Goal: Task Accomplishment & Management: Complete application form

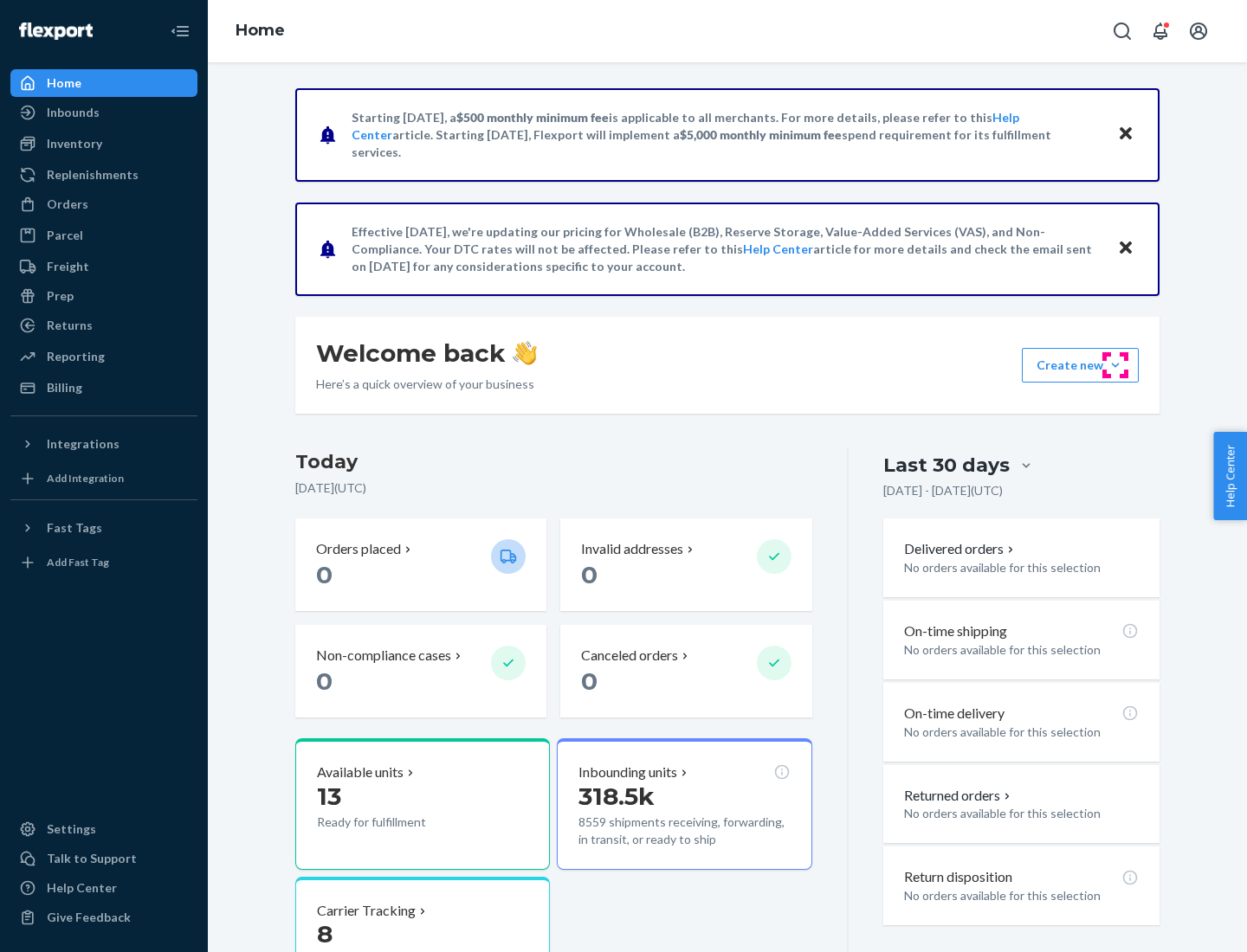
click at [1115, 365] on button "Create new Create new inbound Create new order Create new product" at bounding box center [1079, 365] width 117 height 35
click at [104, 112] on div "Inbounds" at bounding box center [103, 112] width 183 height 24
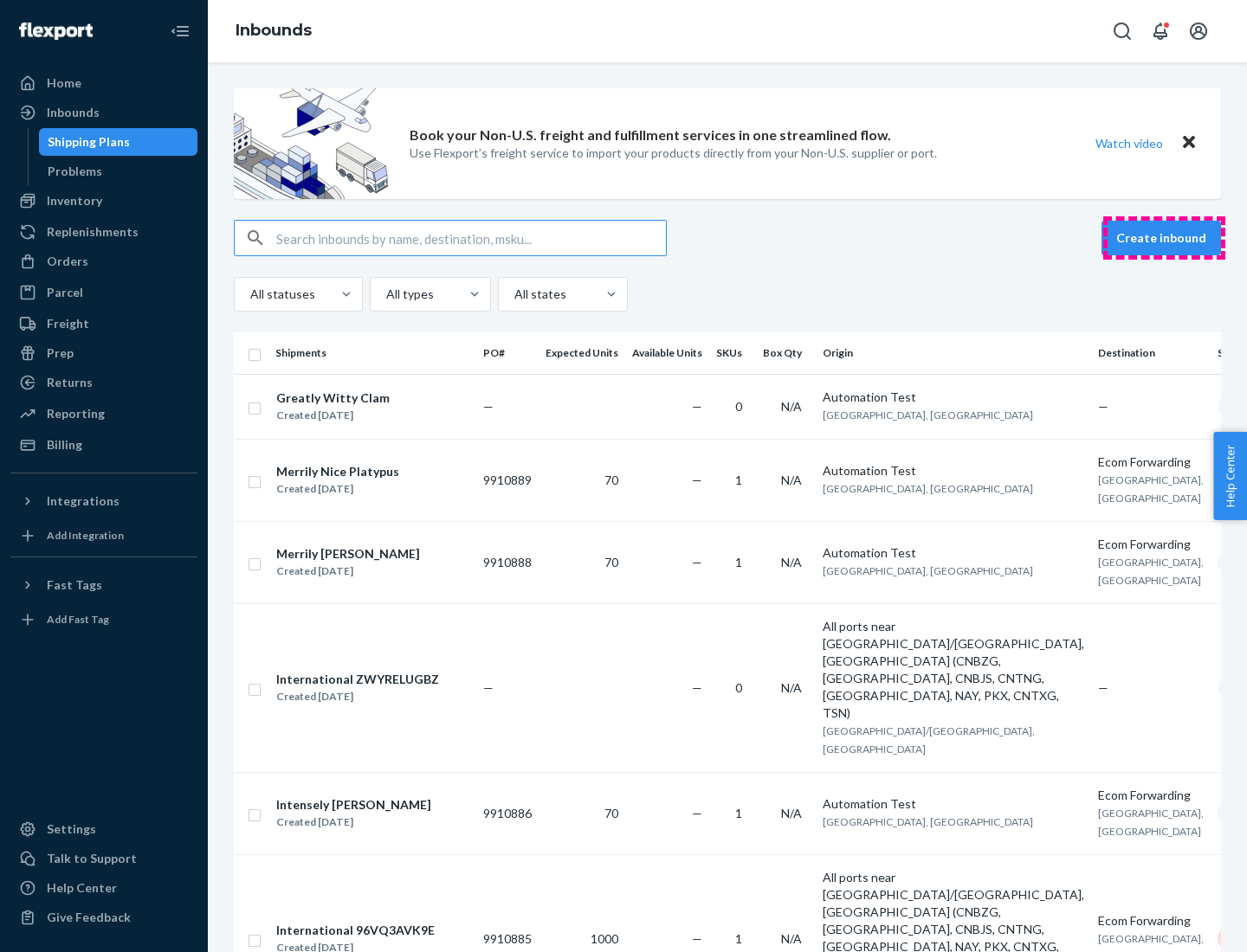
click at [1164, 238] on button "Create inbound" at bounding box center [1161, 238] width 119 height 35
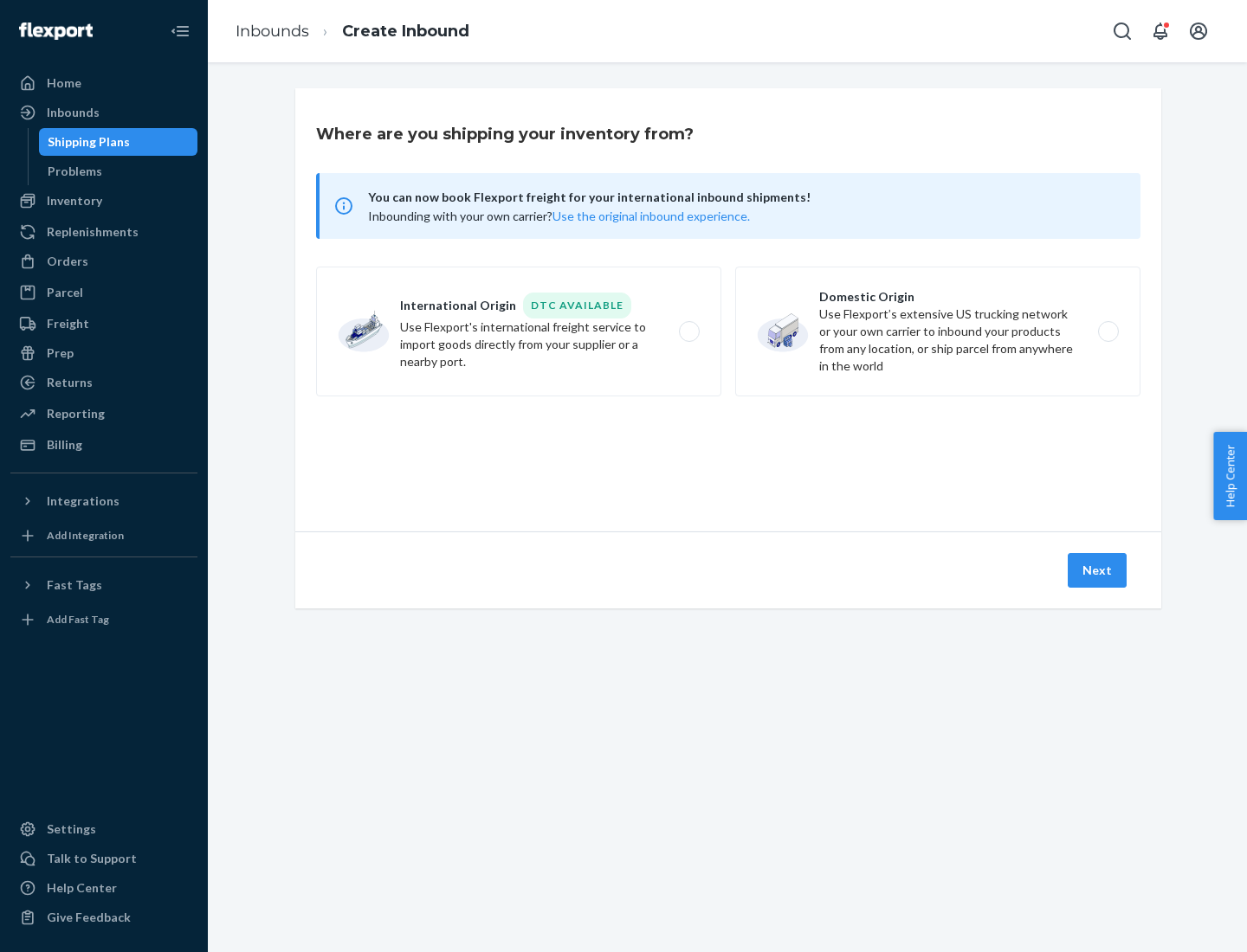
click at [938, 332] on label "Domestic Origin Use Flexport’s extensive US trucking network or your own carrie…" at bounding box center [938, 332] width 405 height 130
click at [1107, 332] on input "Domestic Origin Use Flexport’s extensive US trucking network or your own carrie…" at bounding box center [1113, 333] width 12 height 12
radio input "true"
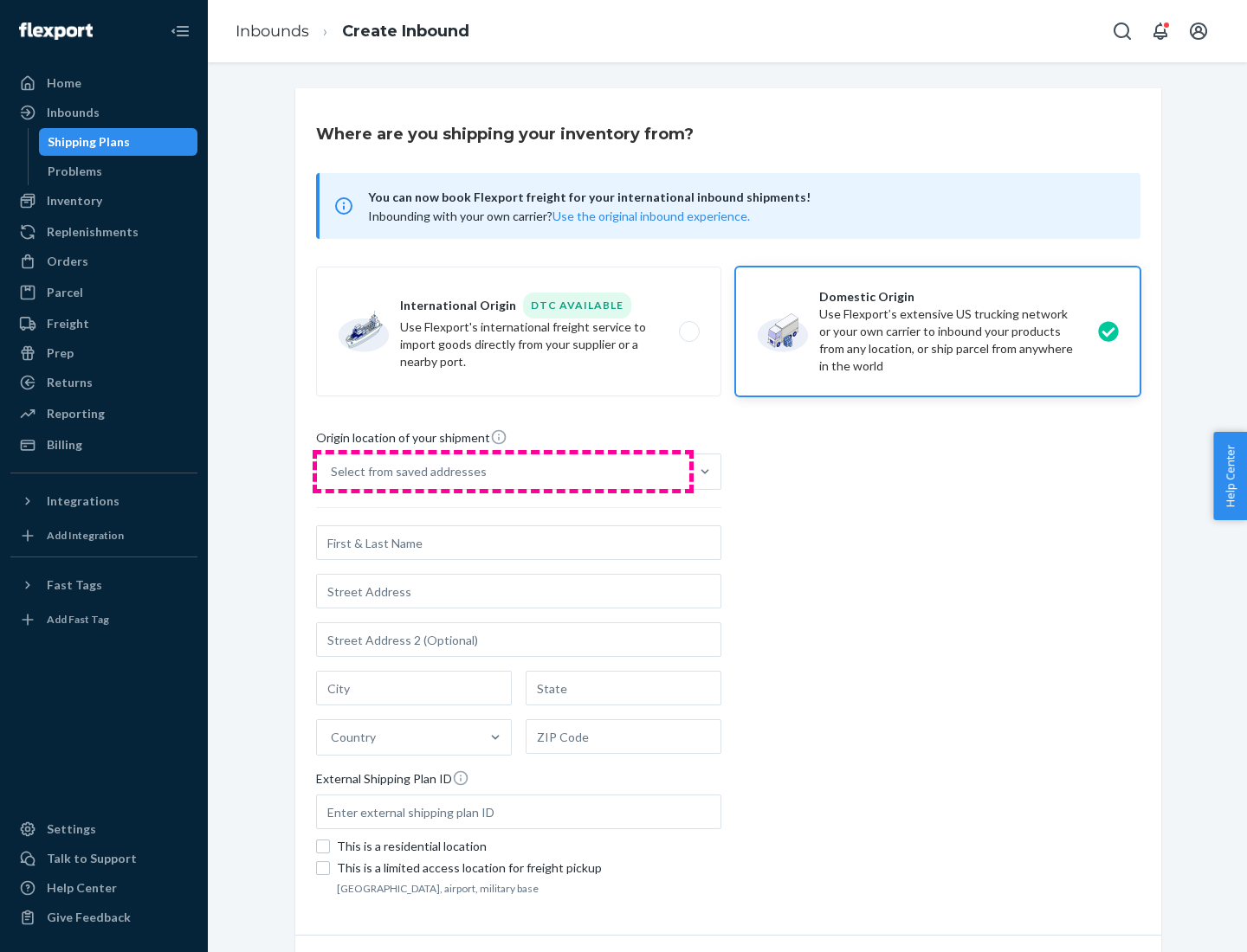
click at [503, 472] on div "Select from saved addresses" at bounding box center [503, 472] width 372 height 35
click at [333, 472] on input "Select from saved addresses" at bounding box center [332, 472] width 2 height 17
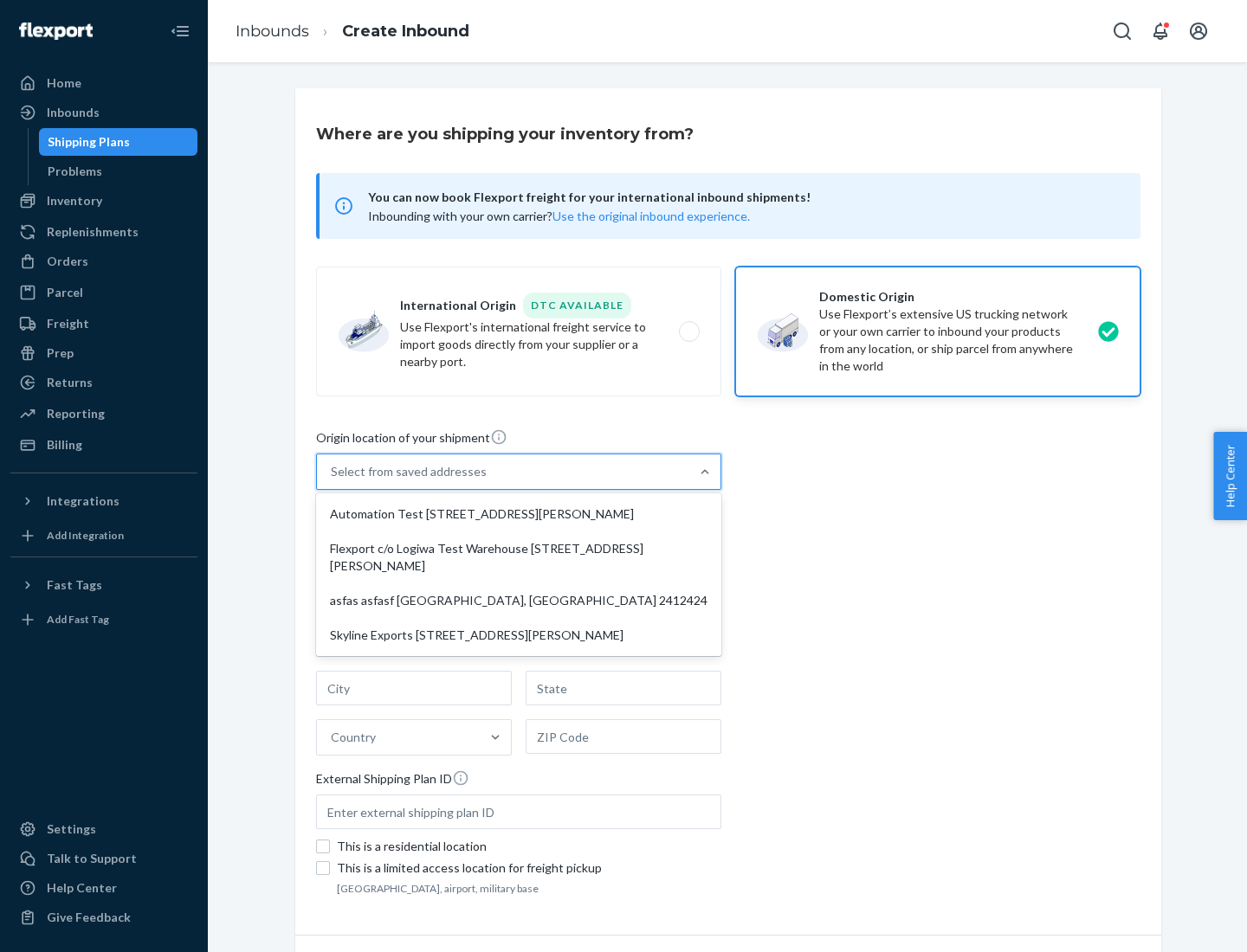
scroll to position [7, 0]
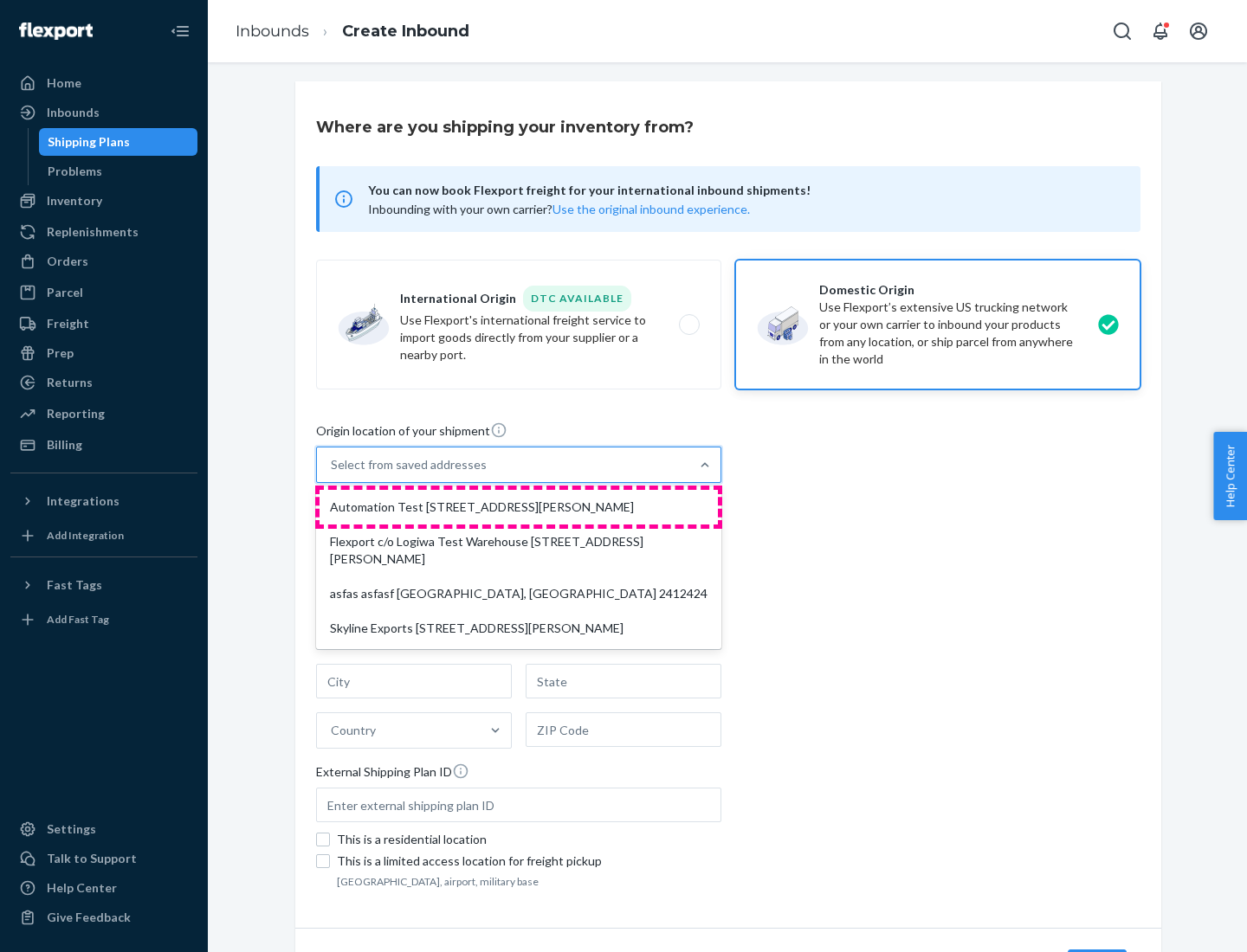
click at [519, 507] on div "Automation Test [STREET_ADDRESS][PERSON_NAME]" at bounding box center [518, 507] width 399 height 35
click at [333, 473] on input "option Automation Test [STREET_ADDRESS][PERSON_NAME] focused, 1 of 4. 4 results…" at bounding box center [332, 464] width 2 height 17
type input "Automation Test"
type input "9th Floor"
type input "[GEOGRAPHIC_DATA]"
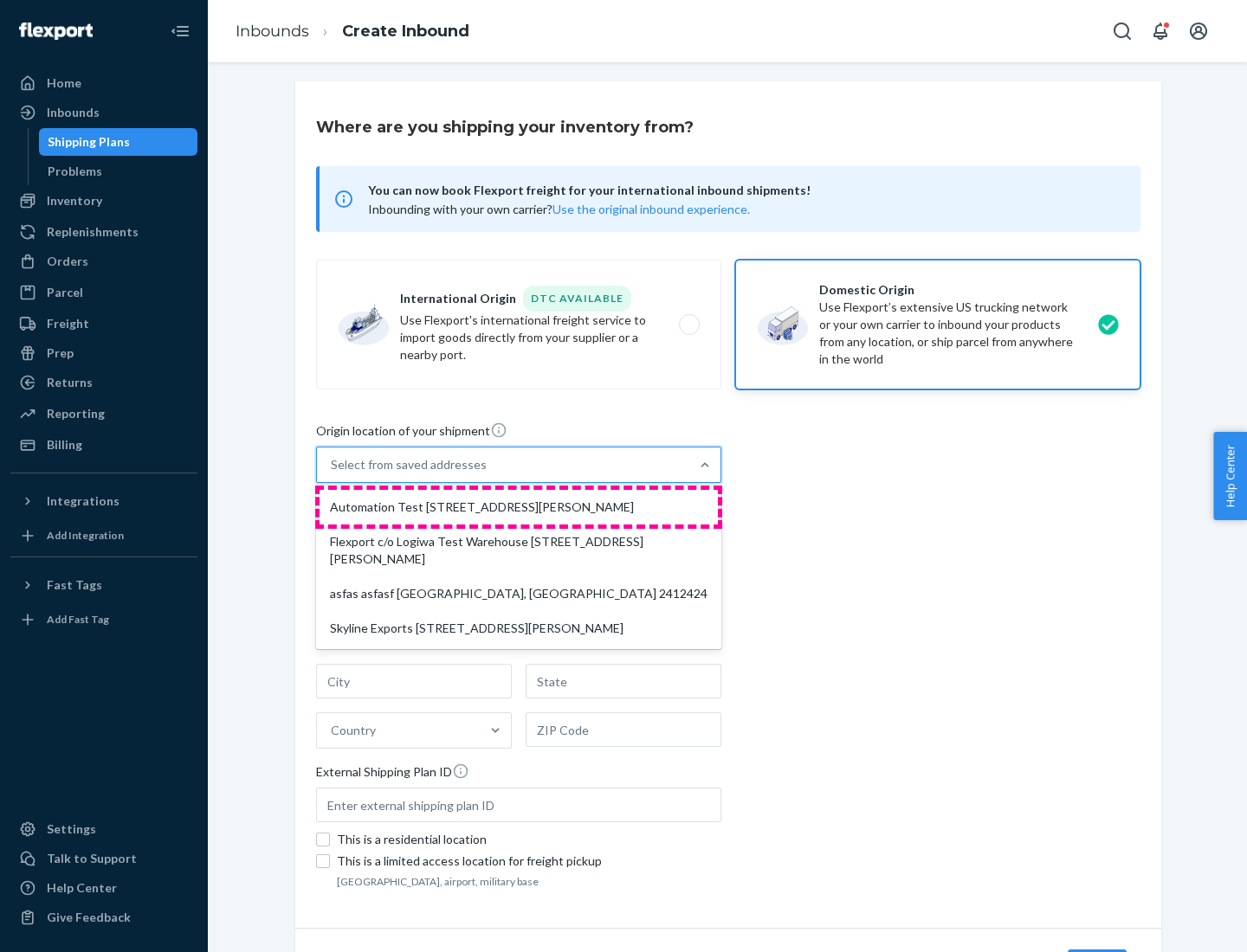
type input "CA"
type input "94104"
type input "[STREET_ADDRESS][PERSON_NAME]"
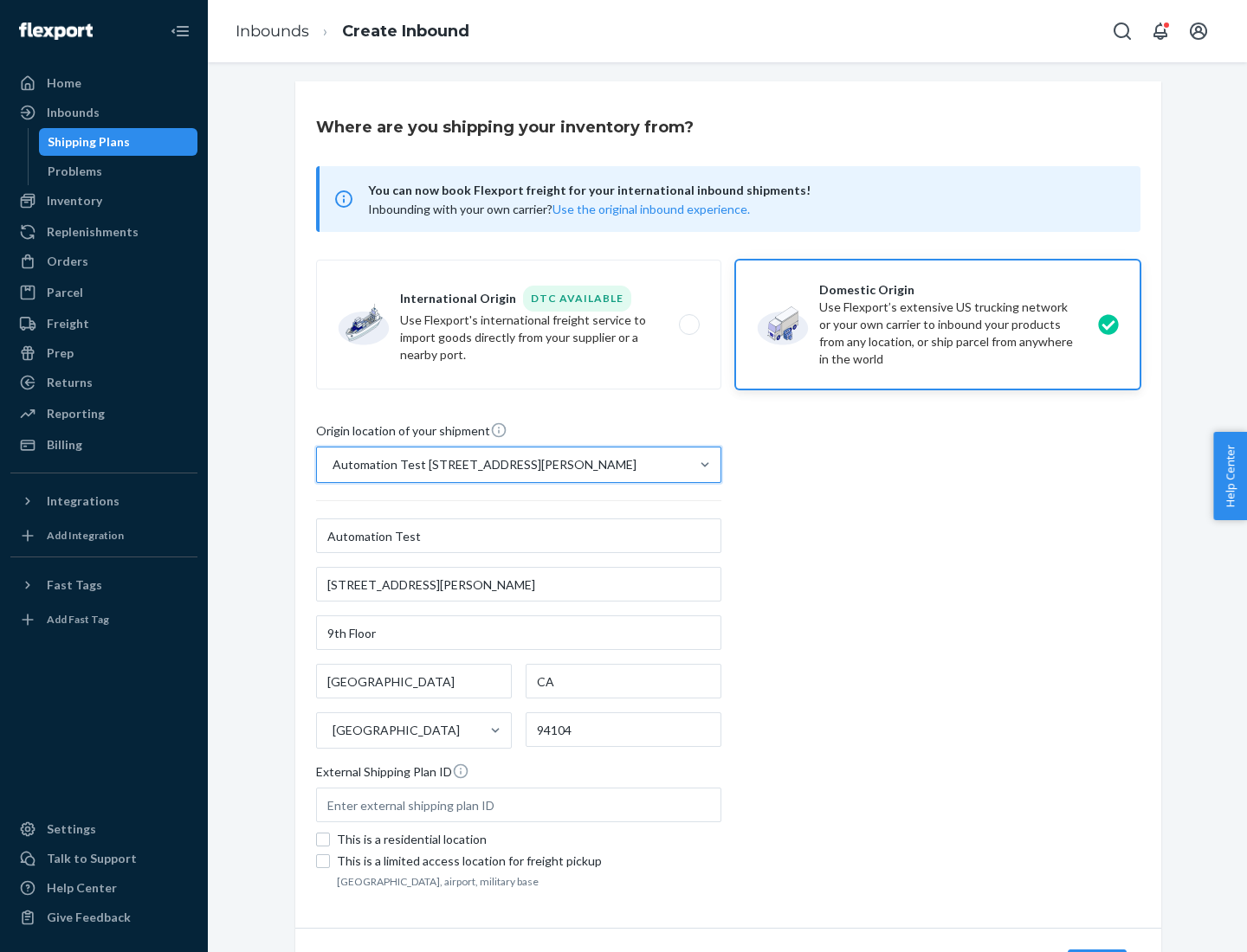
scroll to position [101, 0]
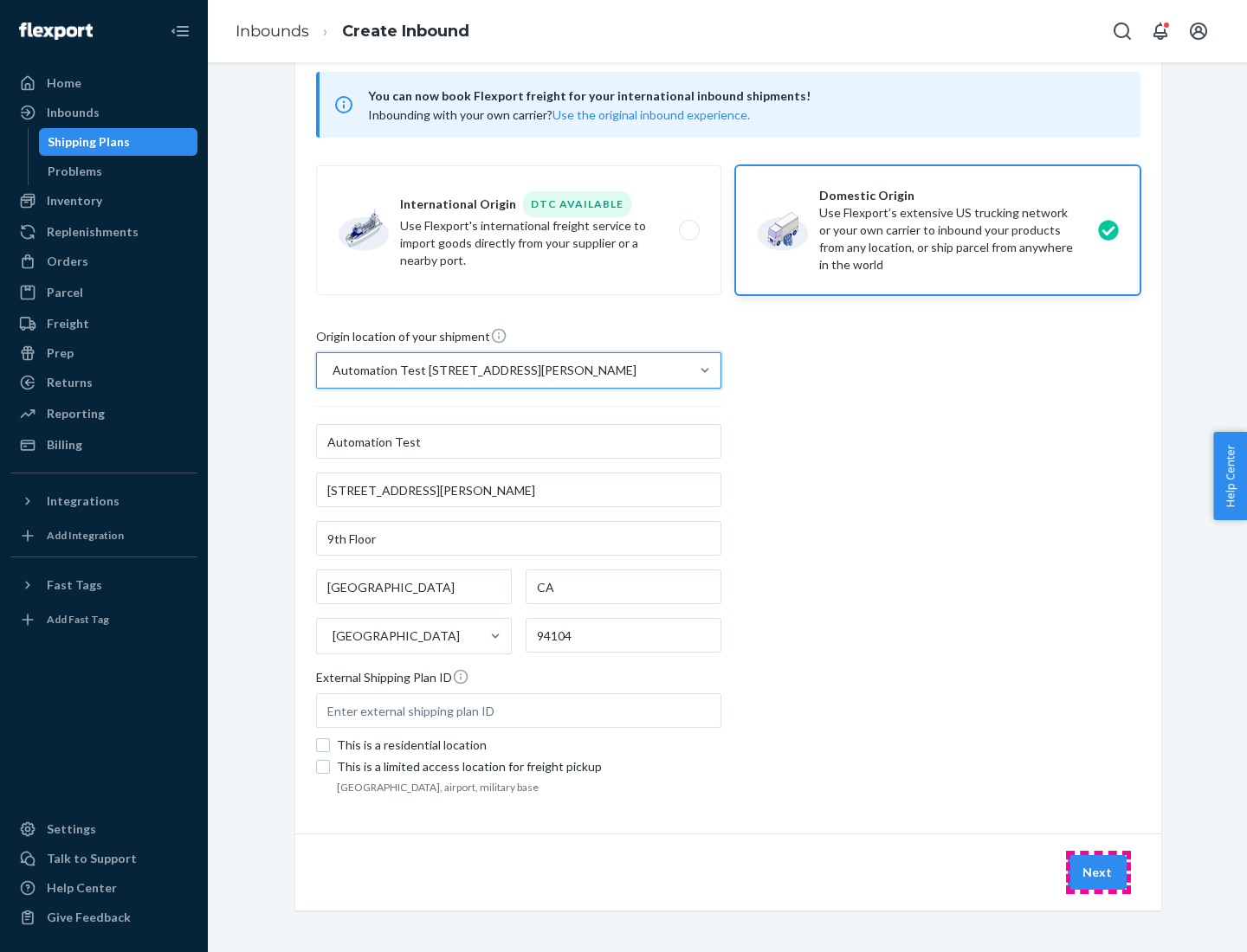
click at [1098, 873] on button "Next" at bounding box center [1097, 873] width 59 height 35
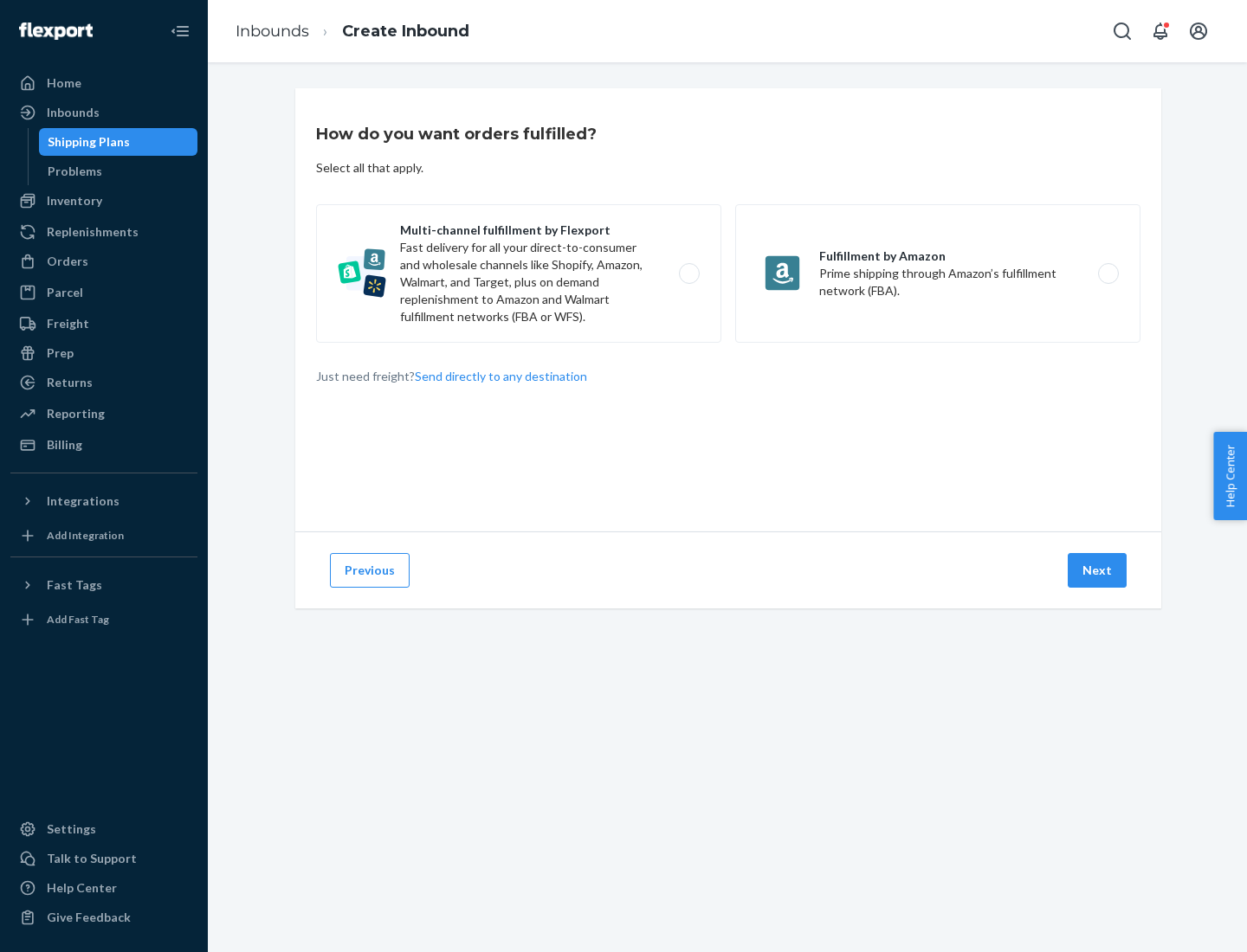
click at [519, 273] on label "Multi-channel fulfillment by Flexport Fast delivery for all your direct-to-cons…" at bounding box center [519, 273] width 405 height 139
click at [688, 273] on input "Multi-channel fulfillment by Flexport Fast delivery for all your direct-to-cons…" at bounding box center [694, 274] width 12 height 12
radio input "true"
click at [1098, 570] on button "Next" at bounding box center [1097, 570] width 59 height 35
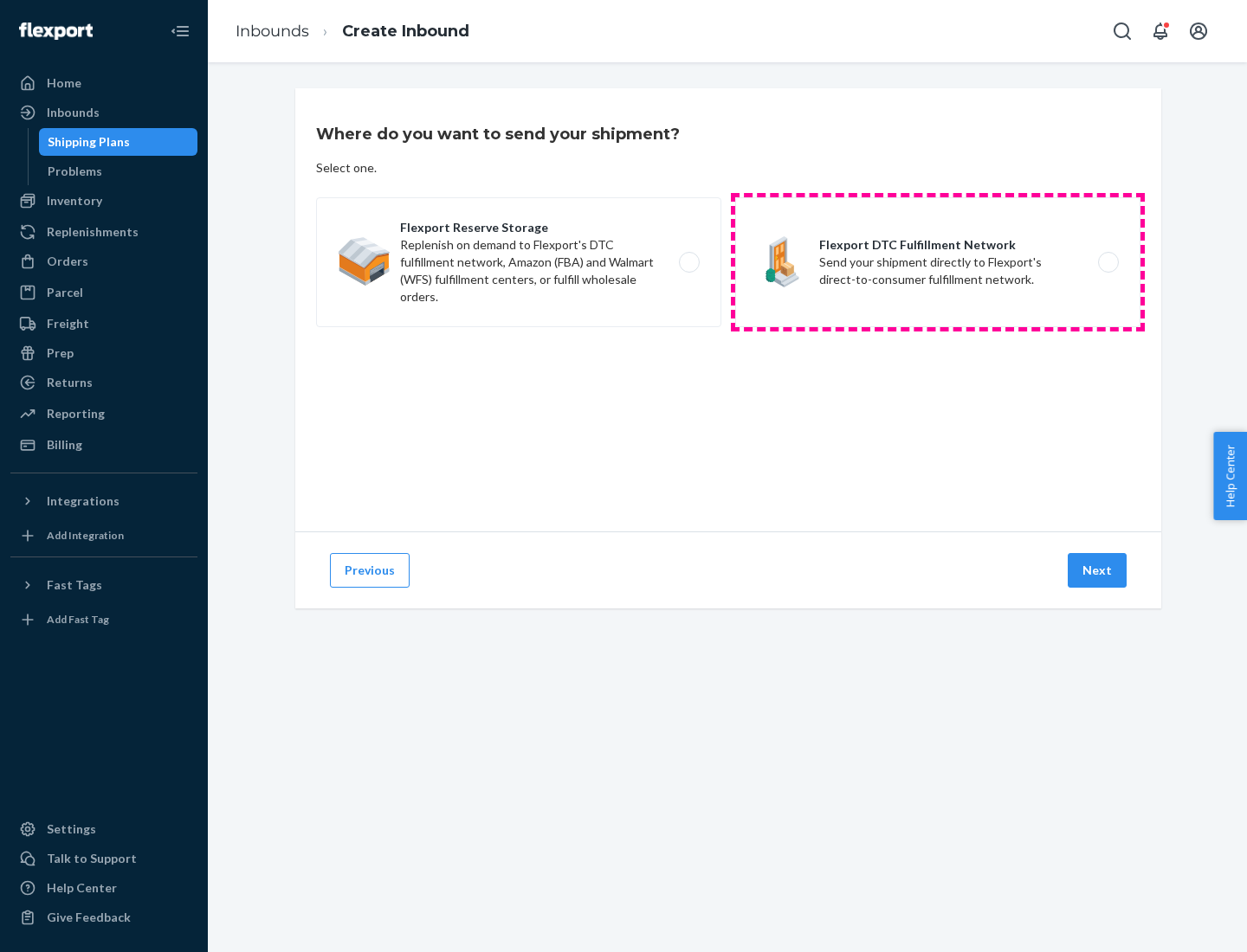
click at [938, 262] on label "Flexport DTC Fulfillment Network Send your shipment directly to Flexport's dire…" at bounding box center [938, 263] width 405 height 130
click at [1107, 262] on input "Flexport DTC Fulfillment Network Send your shipment directly to Flexport's dire…" at bounding box center [1113, 263] width 12 height 12
radio input "true"
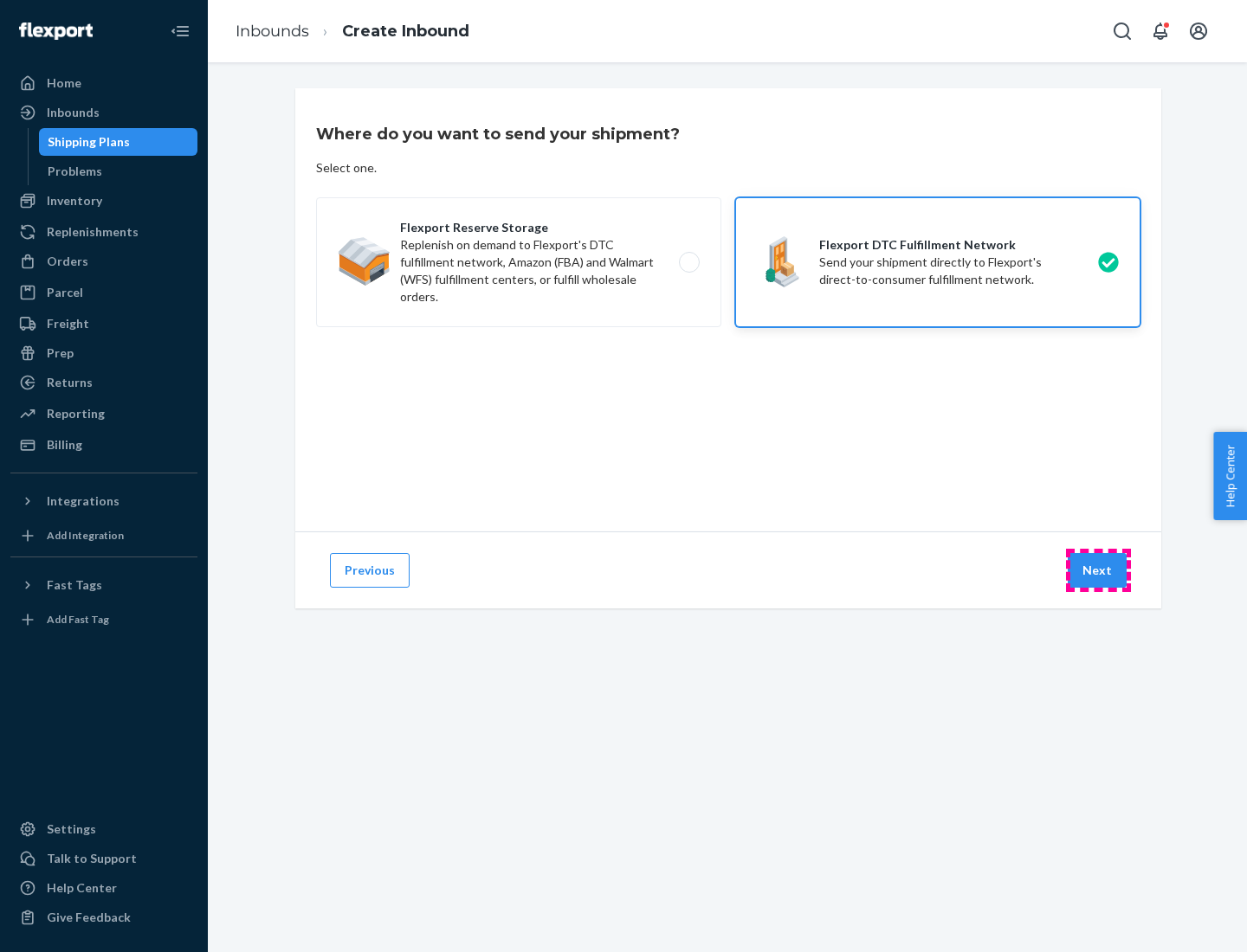
click at [1098, 570] on button "Next" at bounding box center [1097, 570] width 59 height 35
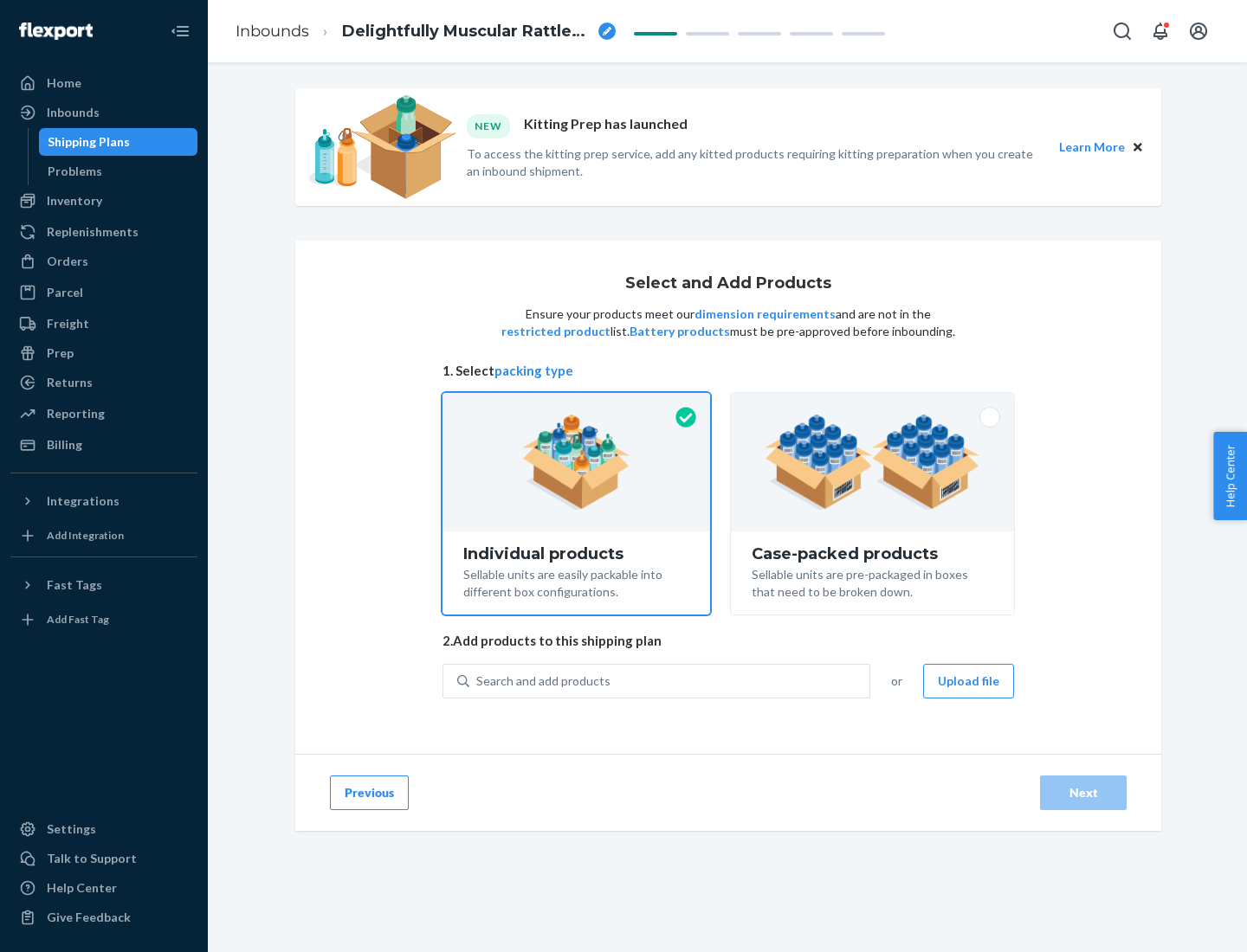
click at [873, 462] on img at bounding box center [872, 462] width 215 height 95
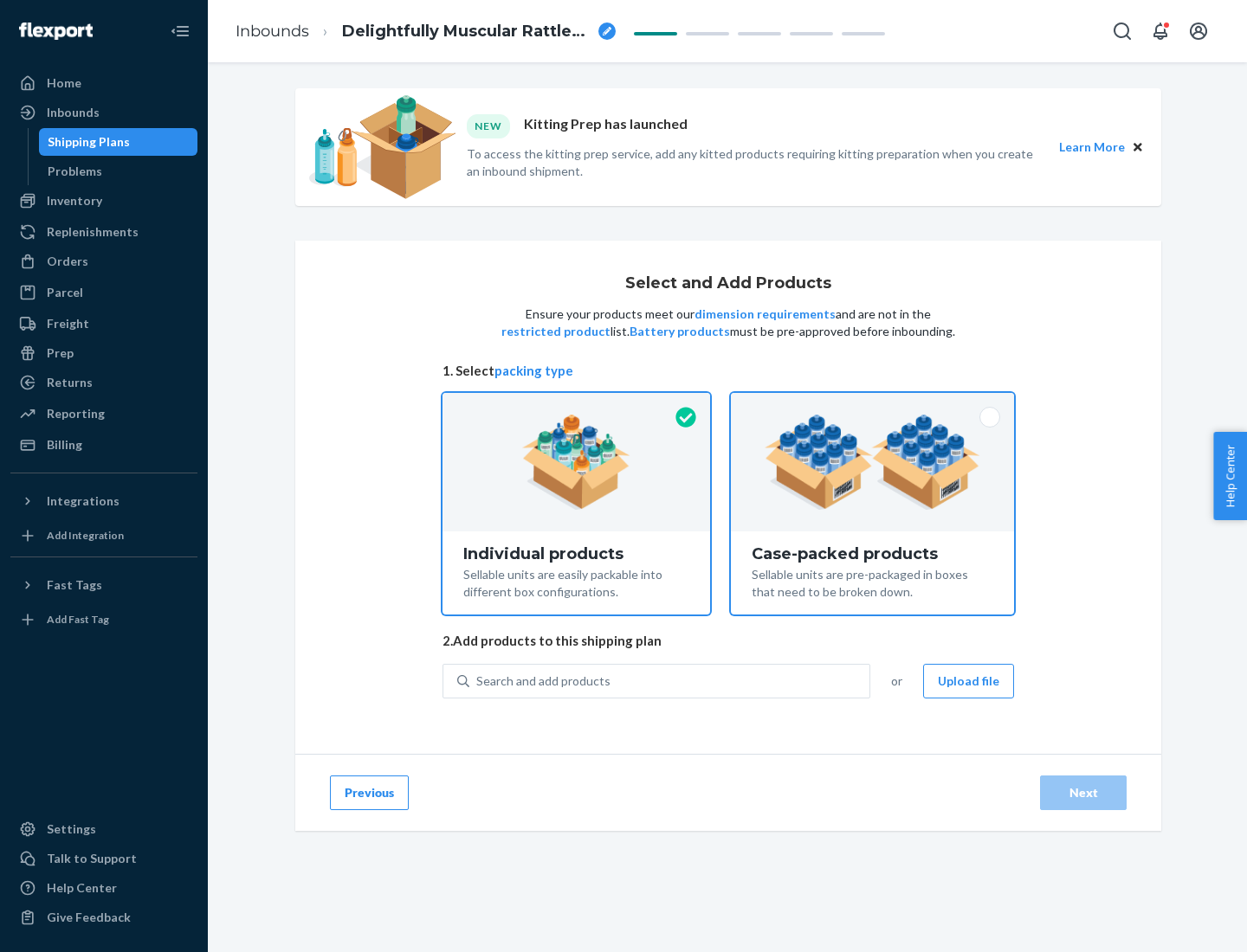
click at [873, 404] on input "Case-packed products Sellable units are pre-packaged in boxes that need to be b…" at bounding box center [873, 398] width 12 height 12
radio input "true"
radio input "false"
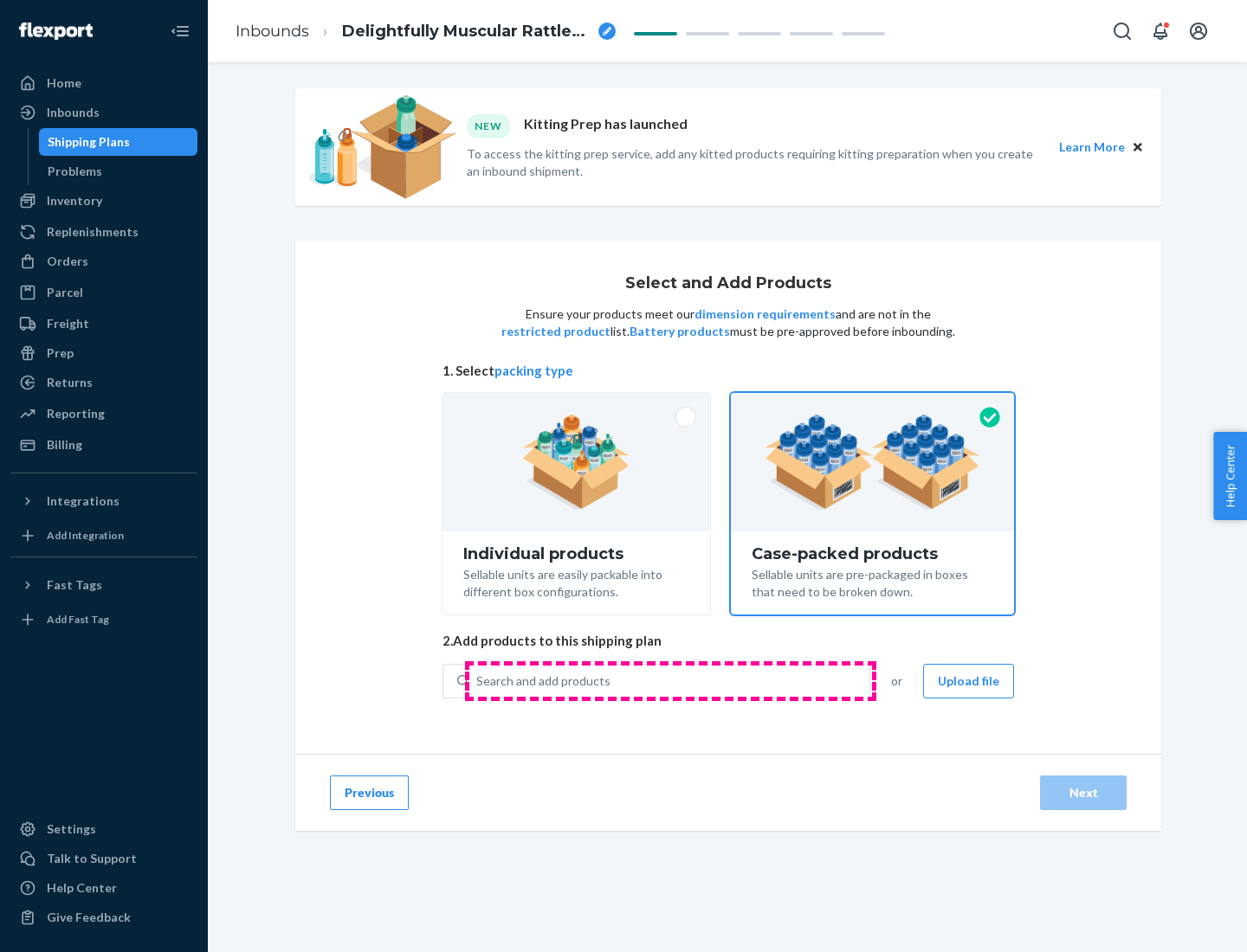
click at [670, 681] on div "Search and add products" at bounding box center [669, 682] width 400 height 31
click at [478, 681] on input "Search and add products" at bounding box center [477, 682] width 2 height 17
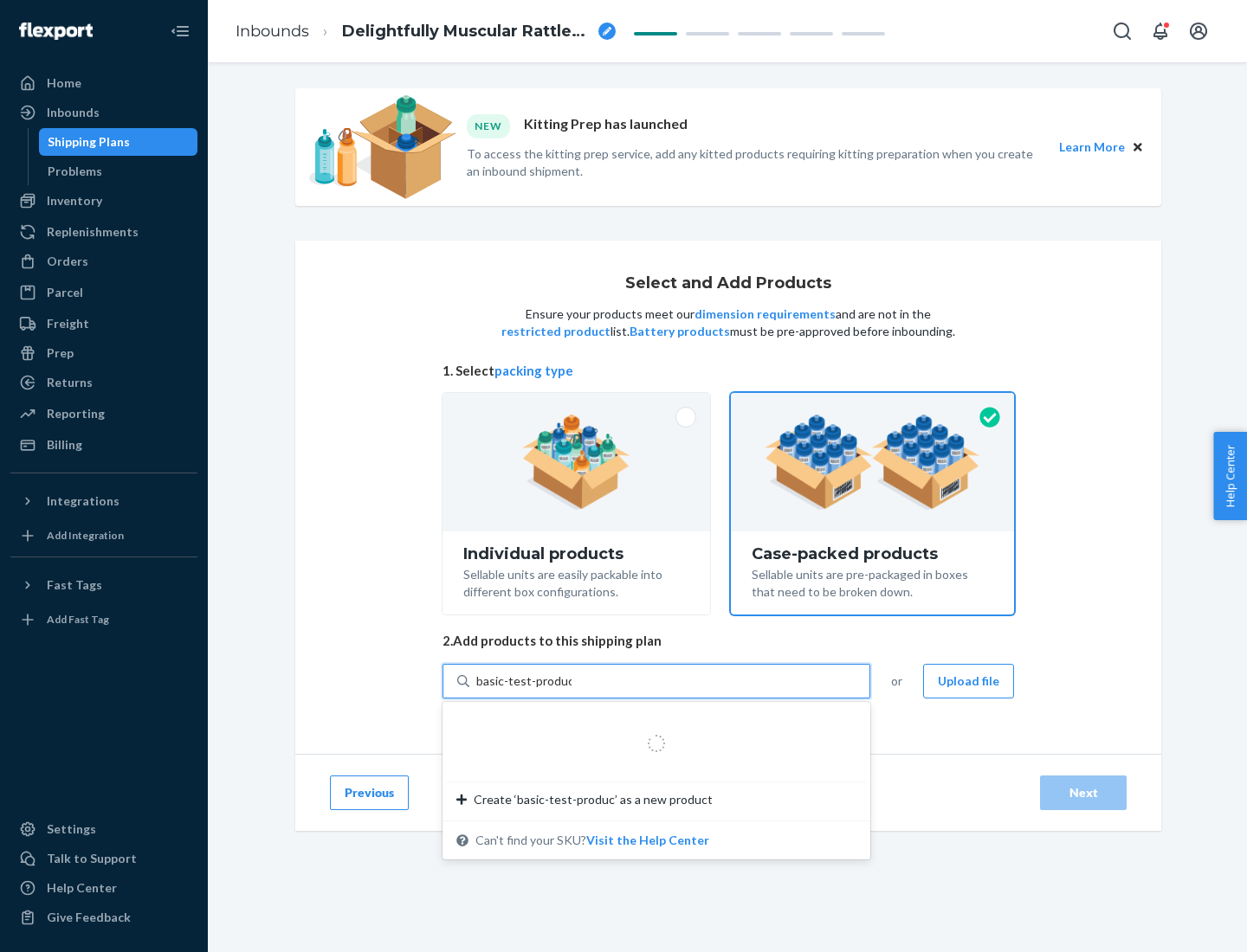
type input "basic-test-product-1"
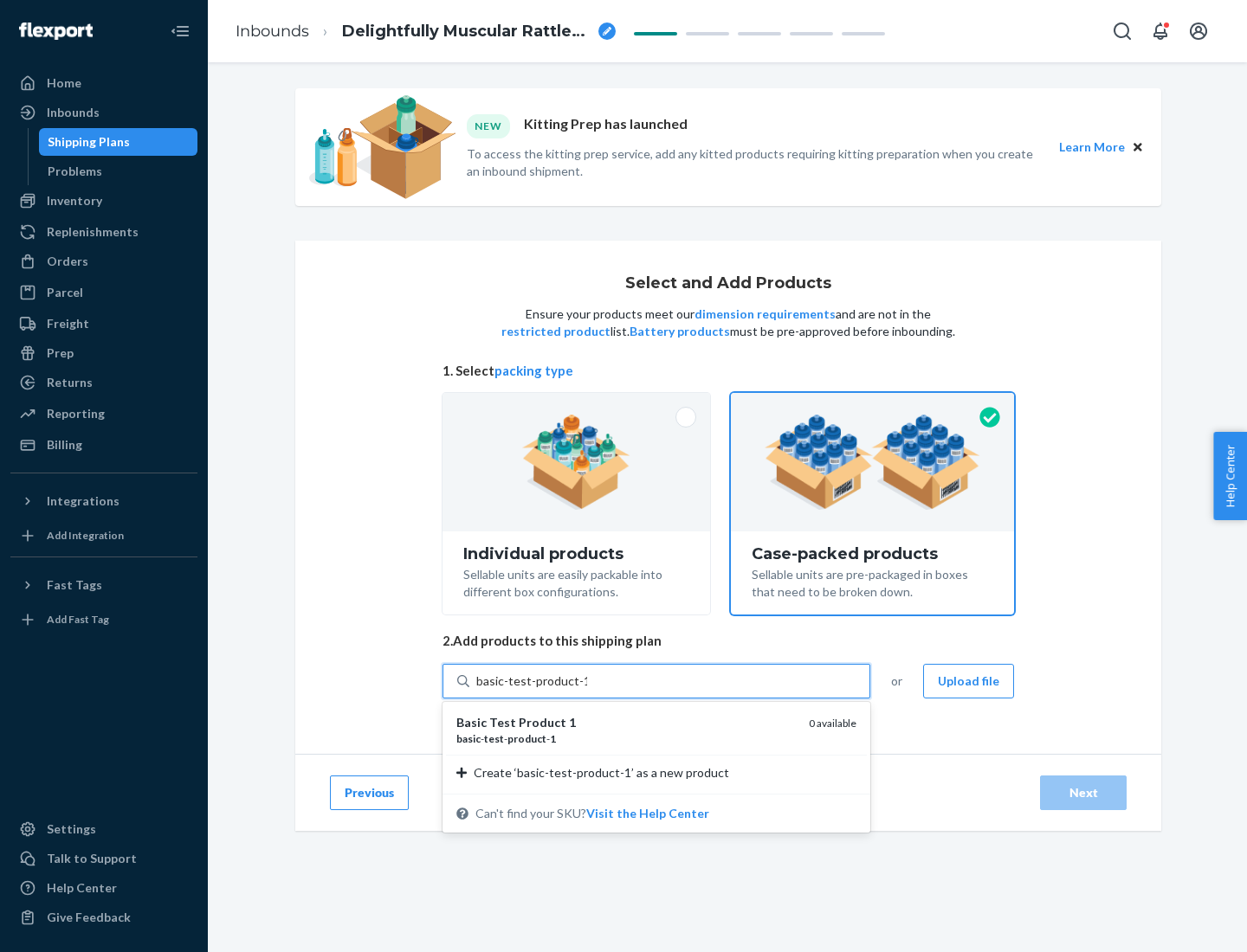
click at [625, 738] on div "basic - test - product - 1" at bounding box center [624, 738] width 338 height 15
click at [587, 690] on input "basic-test-product-1" at bounding box center [531, 682] width 111 height 17
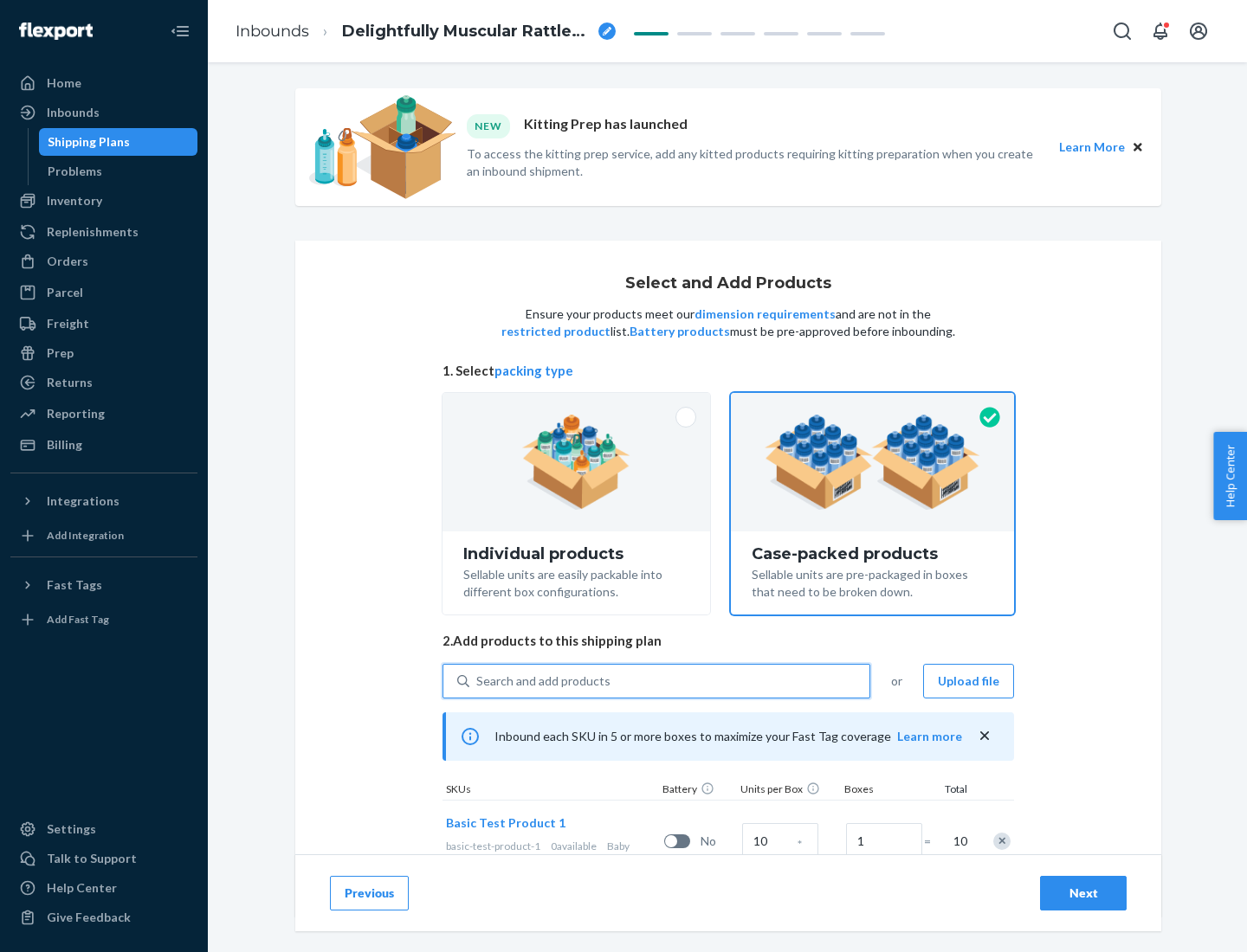
scroll to position [62, 0]
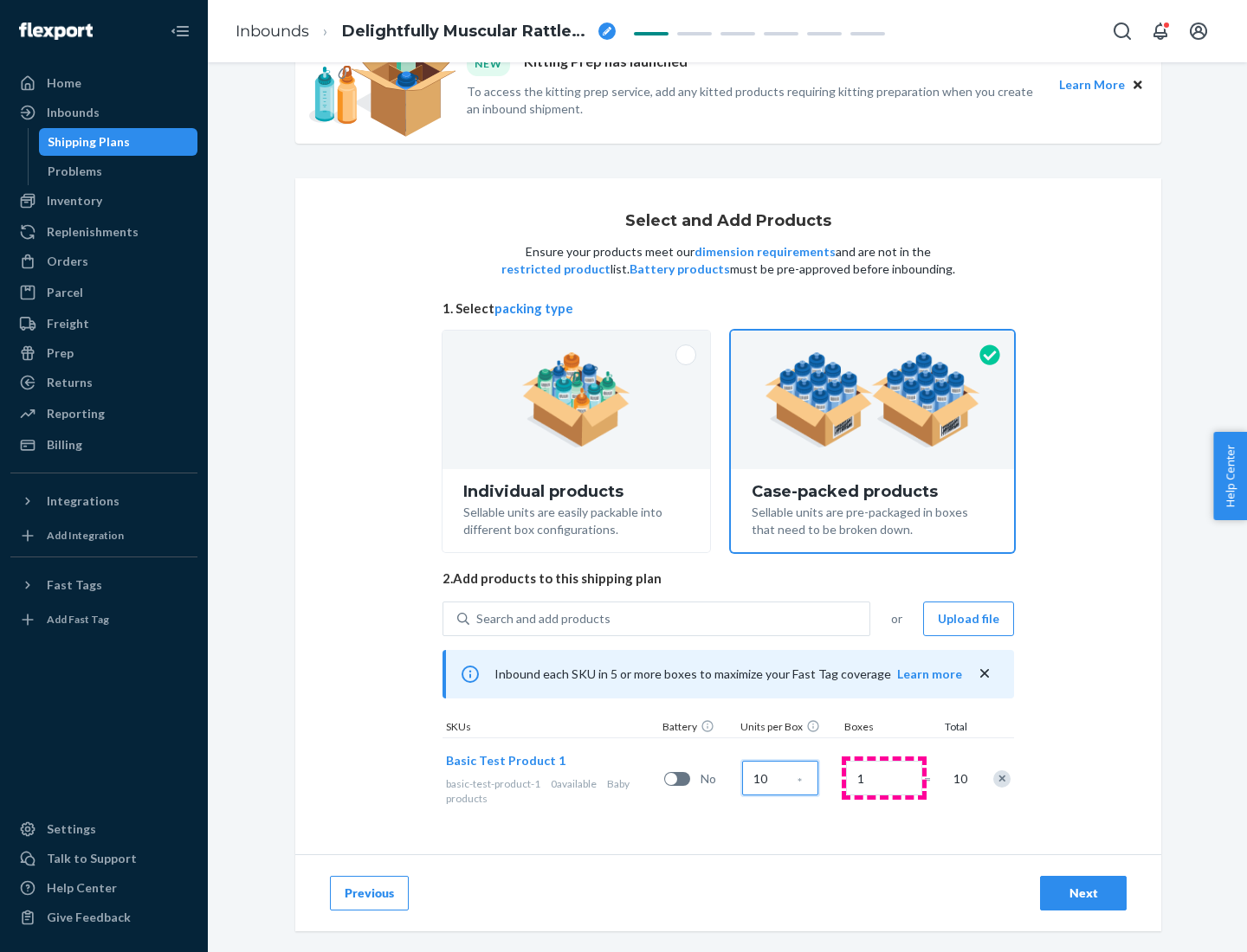
type input "10"
type input "7"
click at [1083, 893] on div "Next" at bounding box center [1082, 893] width 57 height 17
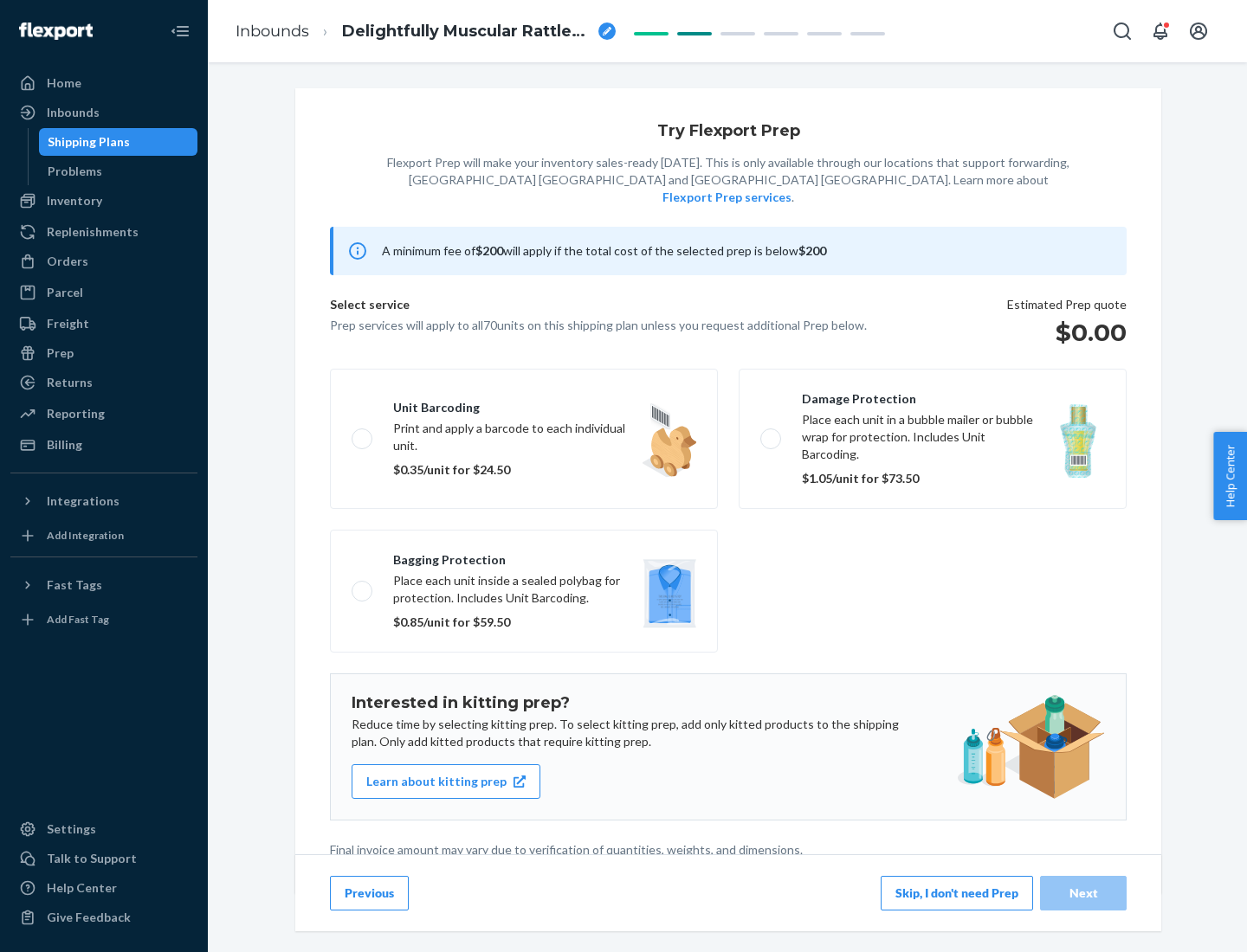
scroll to position [4, 0]
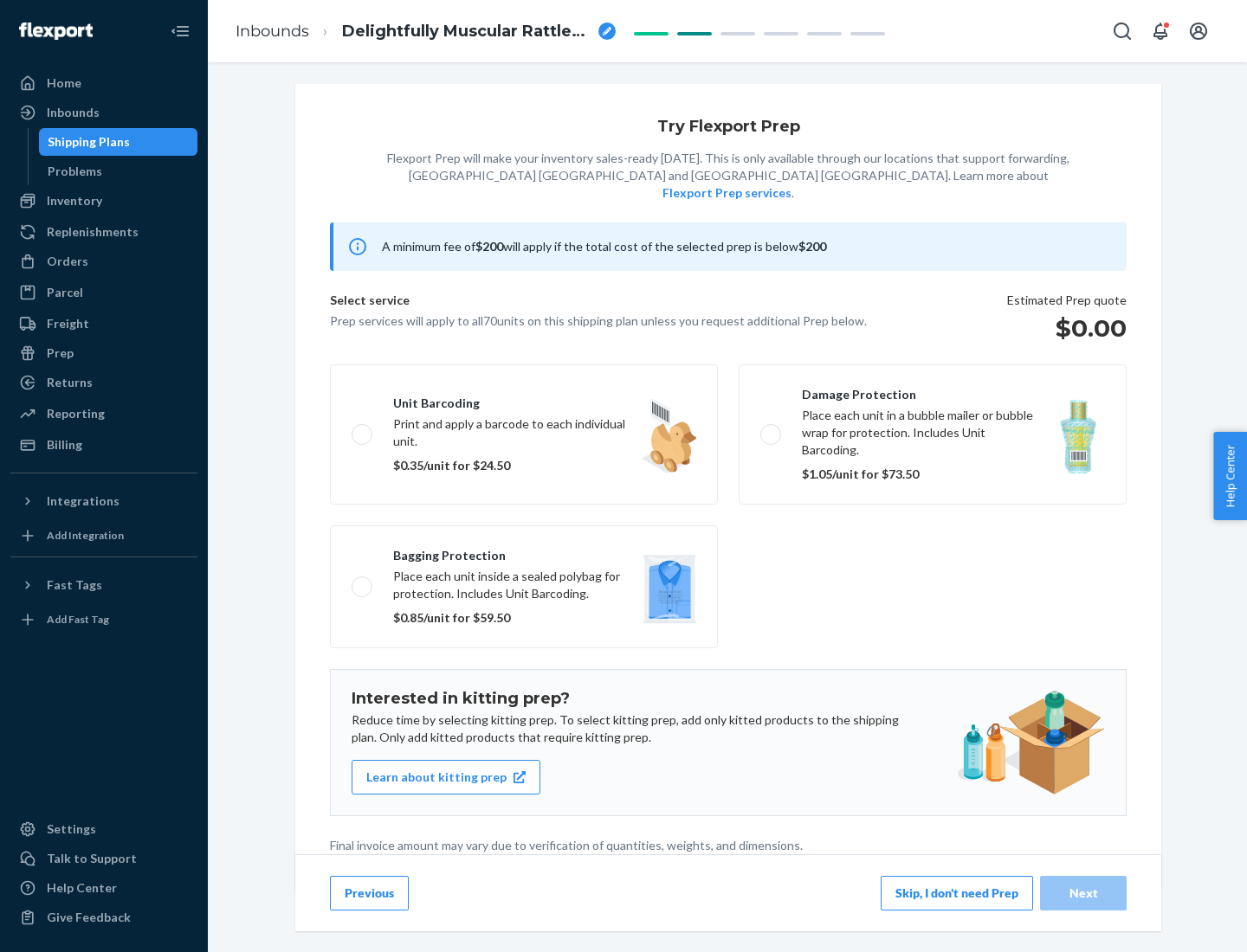
click at [956, 892] on button "Skip, I don't need Prep" at bounding box center [956, 893] width 152 height 35
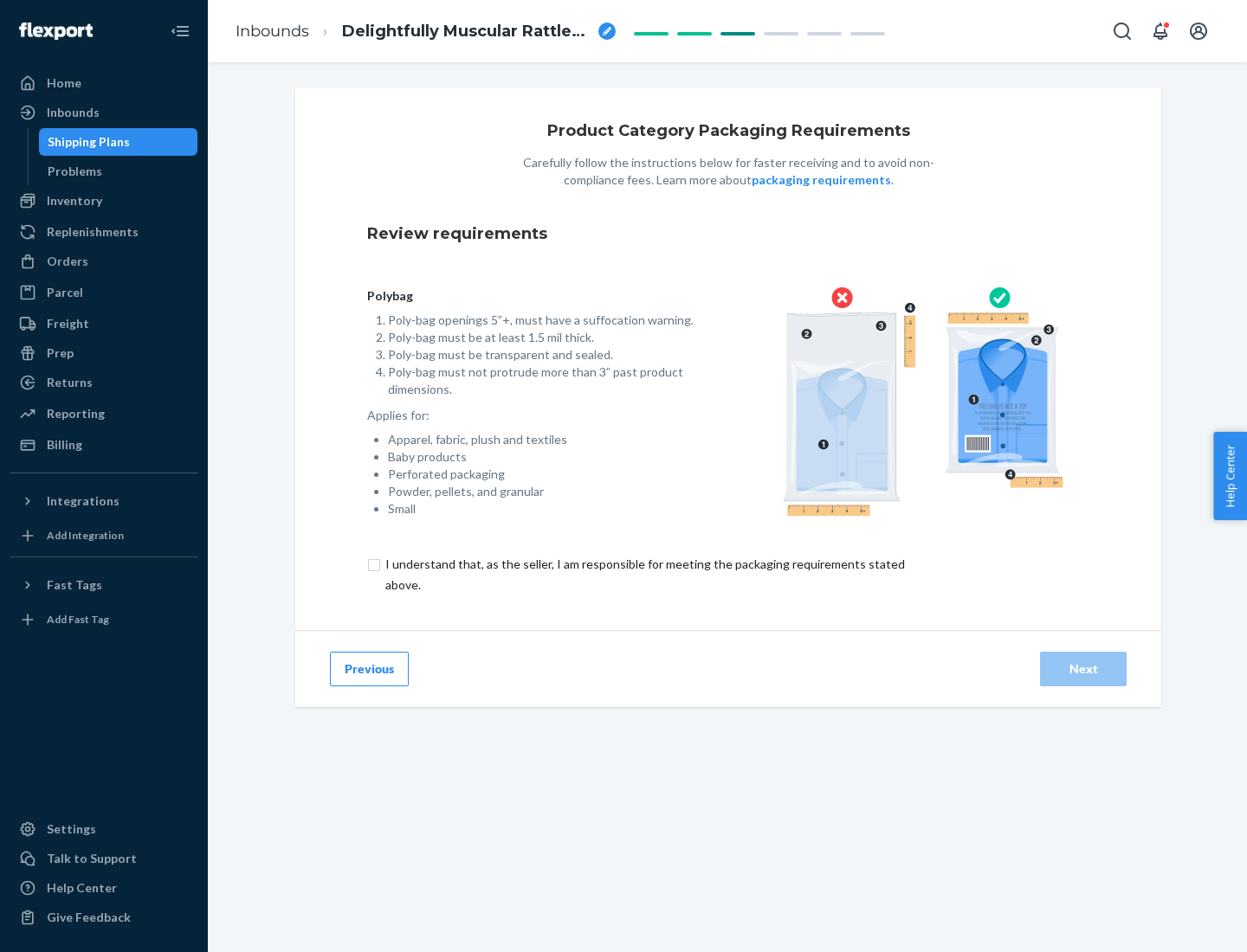
click at [643, 574] on input "checkbox" at bounding box center [655, 574] width 576 height 42
checkbox input "true"
click at [1083, 668] on div "Next" at bounding box center [1082, 669] width 57 height 17
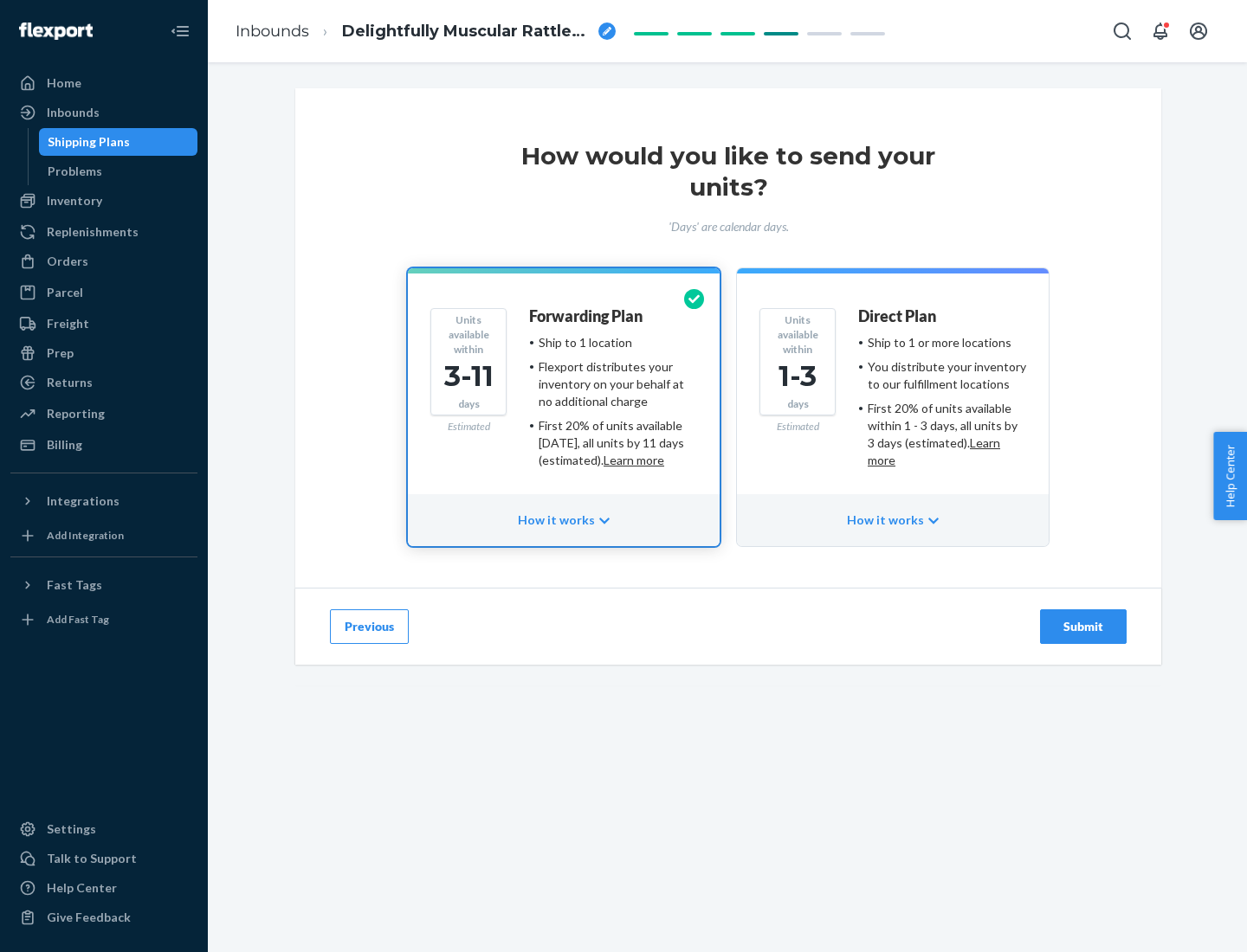
click at [892, 395] on ul "Ship to 1 or more locations You distribute your inventory to our fulfillment lo…" at bounding box center [942, 401] width 168 height 135
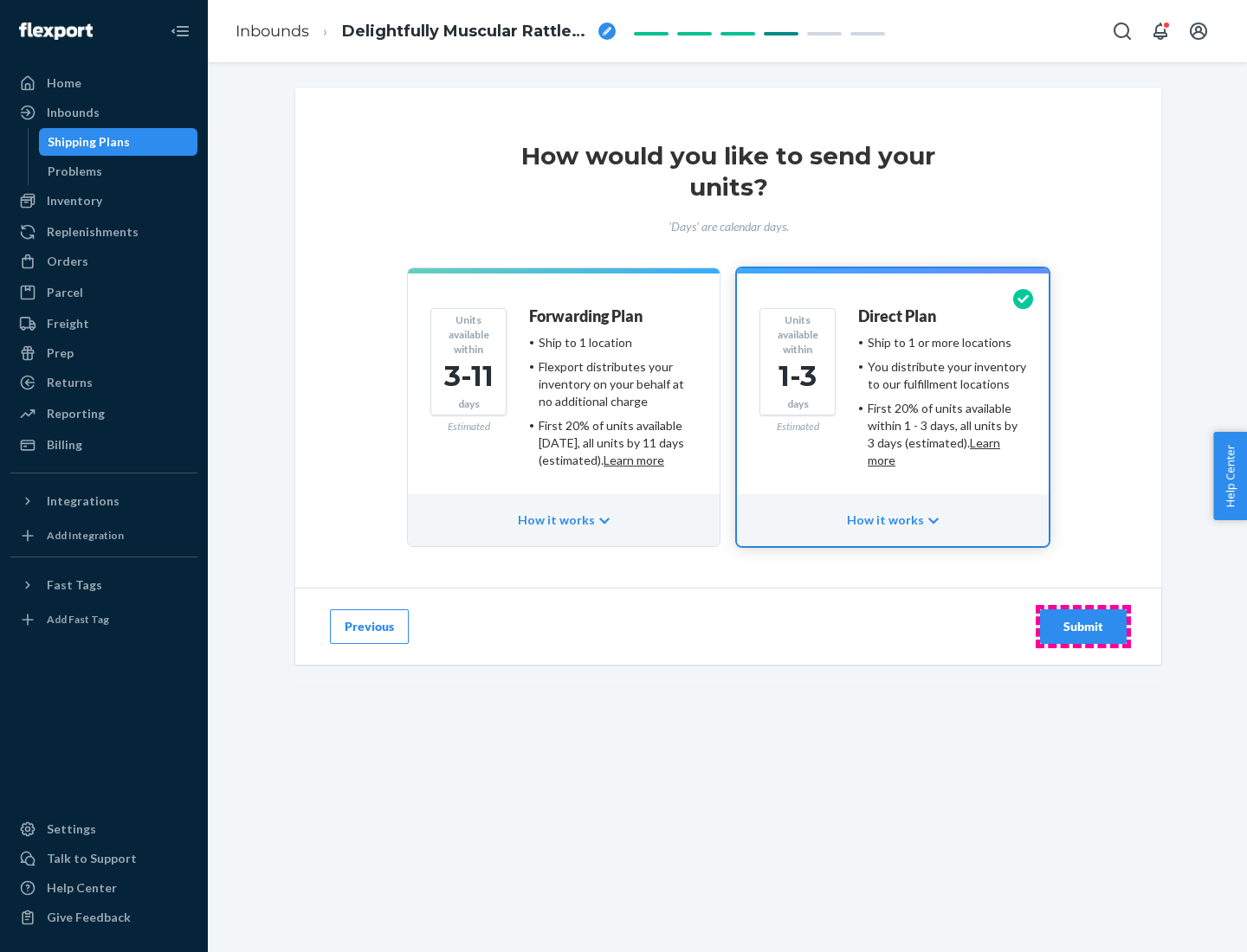
click at [1083, 626] on div "Submit" at bounding box center [1082, 626] width 57 height 17
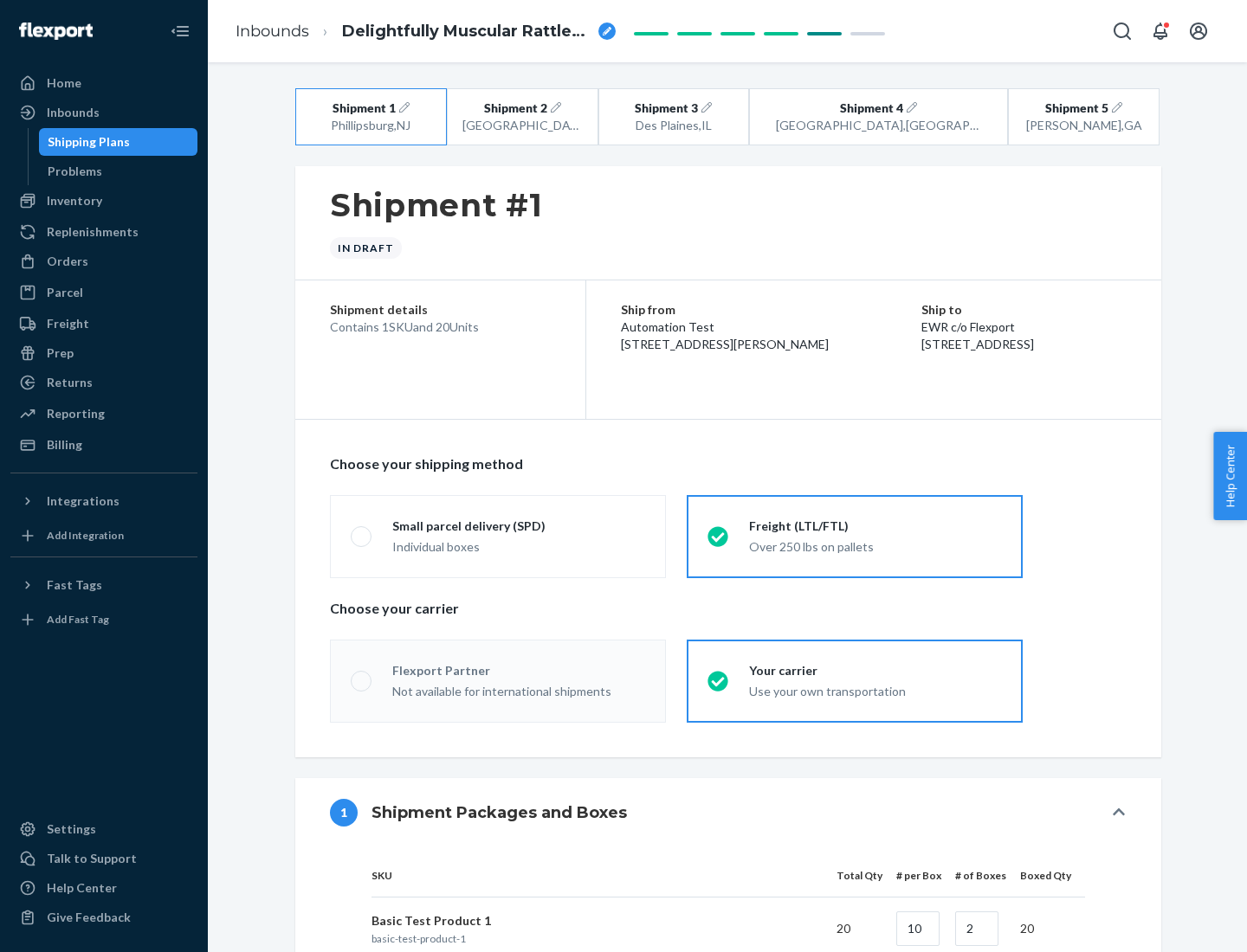
radio input "true"
radio input "false"
radio input "true"
radio input "false"
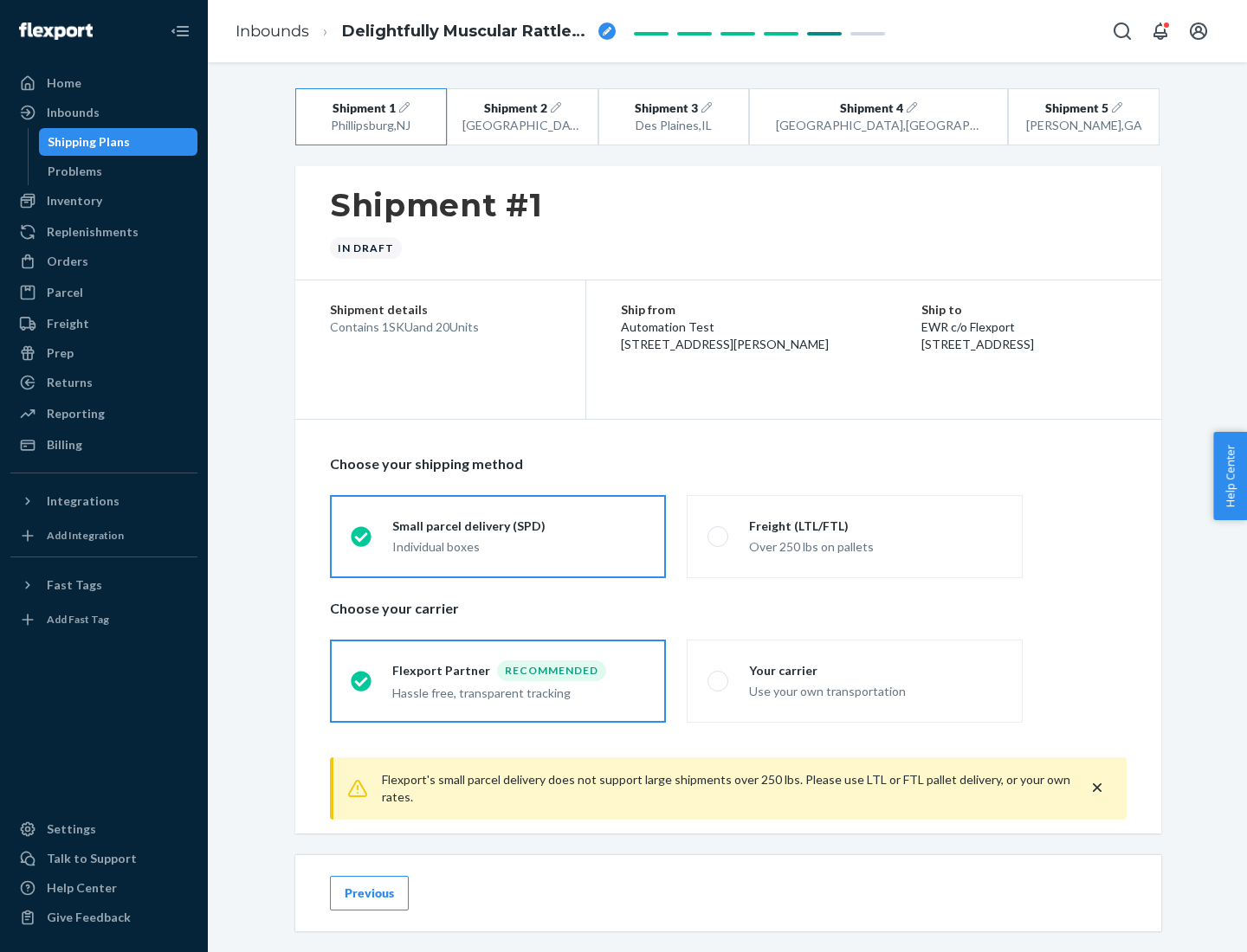
scroll to position [19, 0]
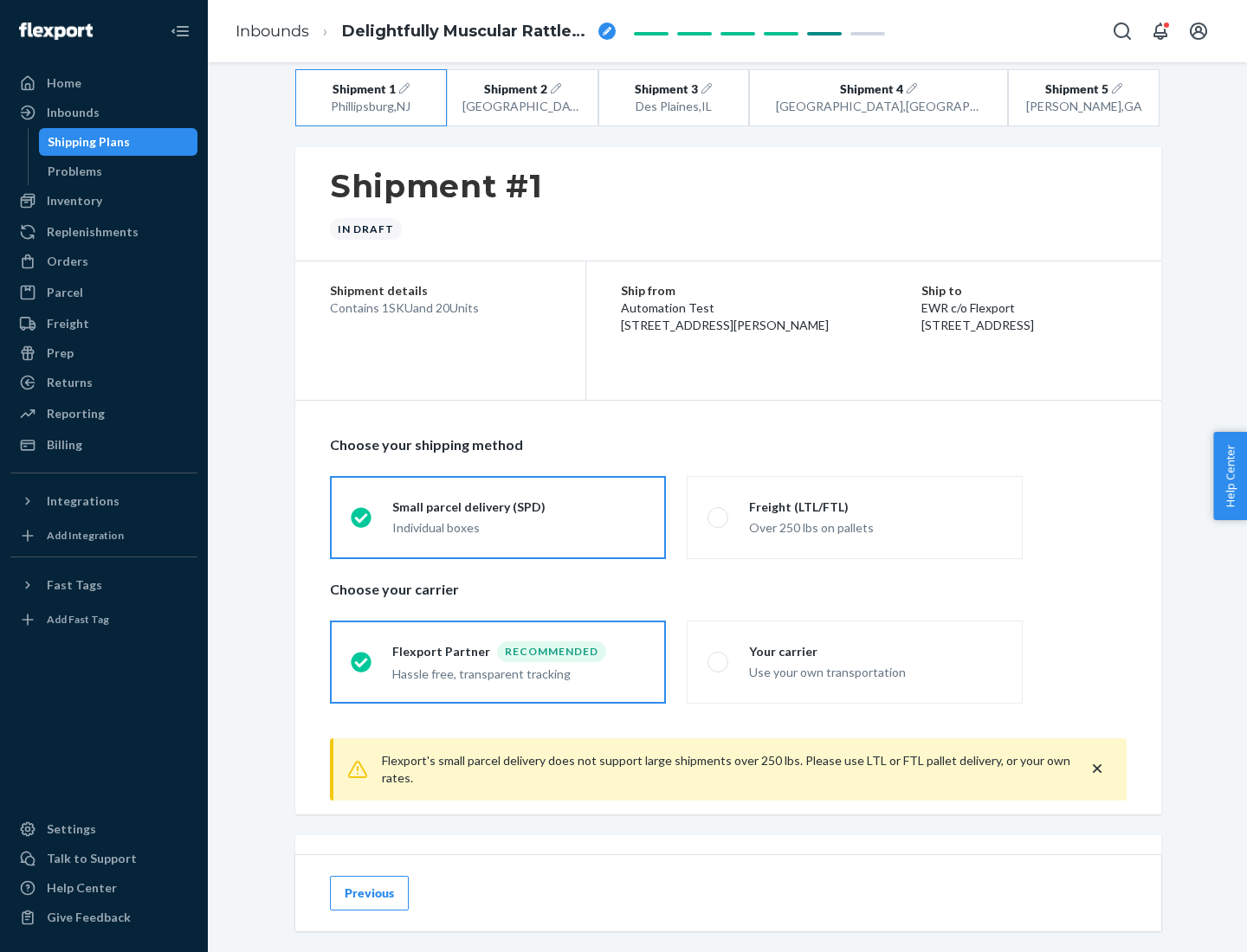
click at [876, 506] on div "Freight (LTL/FTL)" at bounding box center [875, 507] width 253 height 17
click at [719, 512] on input "Freight (LTL/FTL) Over 250 lbs on pallets" at bounding box center [713, 518] width 12 height 12
radio input "true"
radio input "false"
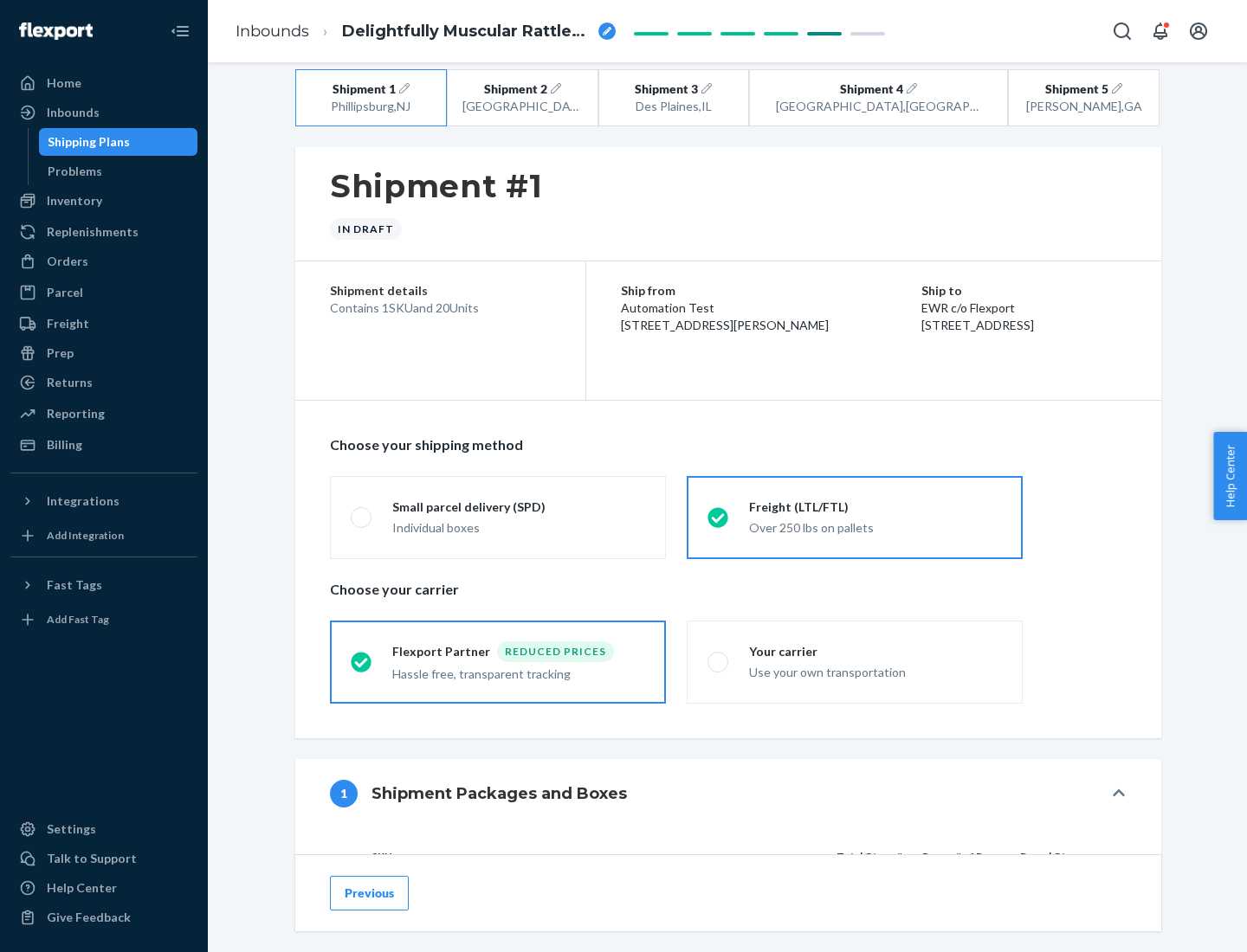
scroll to position [164, 0]
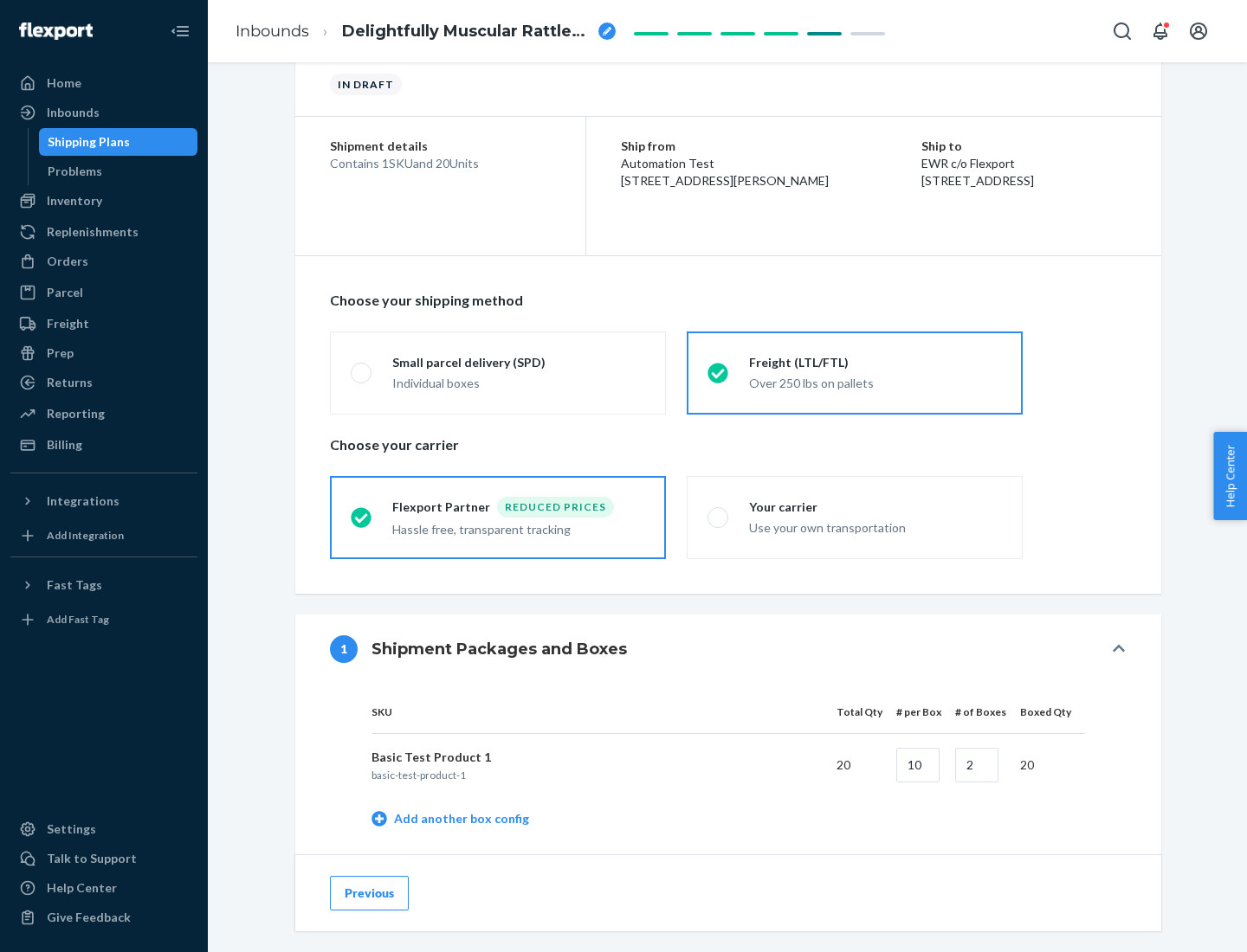
click at [876, 506] on div "Your carrier" at bounding box center [875, 507] width 253 height 17
click at [719, 512] on input "Your carrier Use your own transportation" at bounding box center [713, 518] width 12 height 12
radio input "true"
radio input "false"
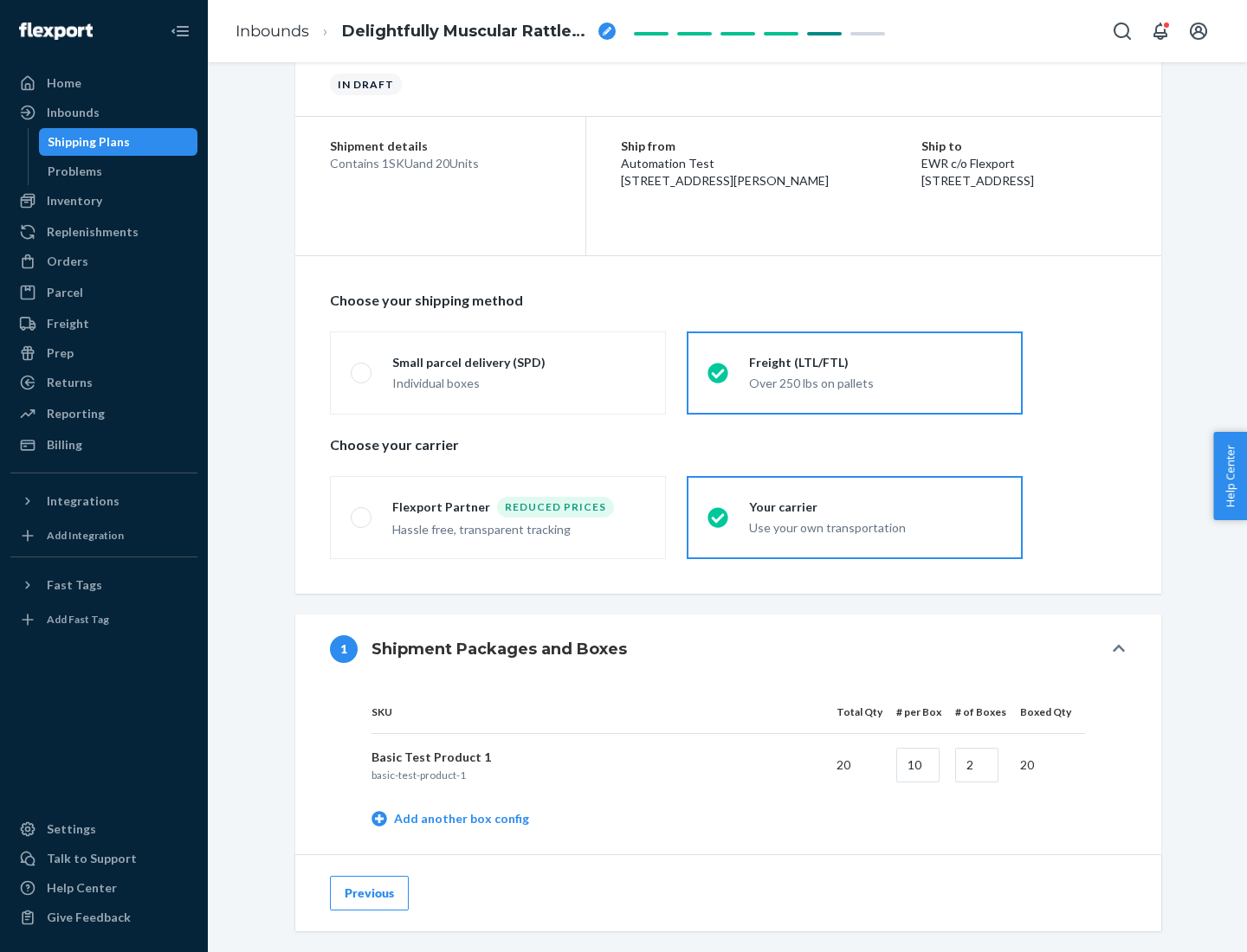
scroll to position [547, 0]
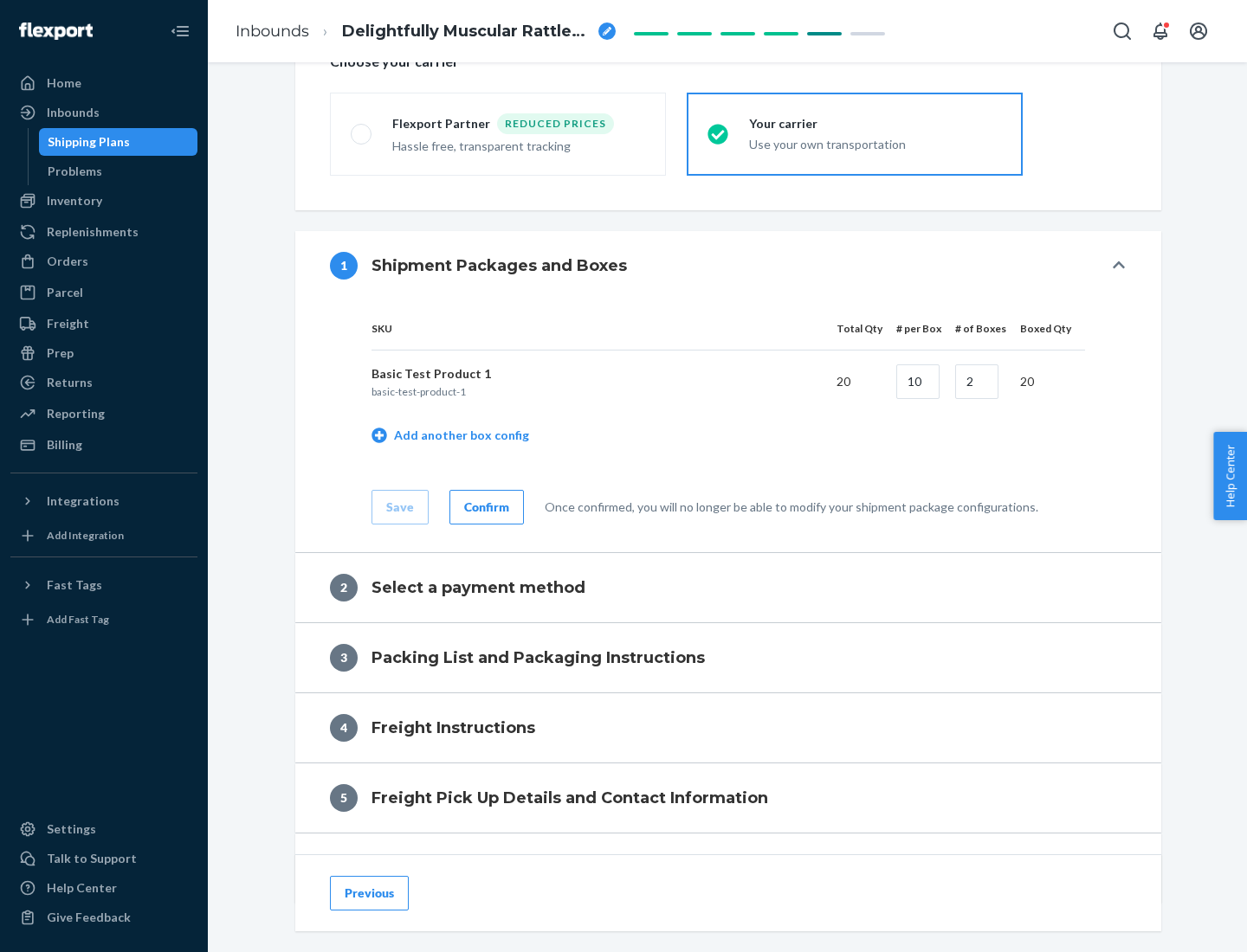
click at [484, 506] on div "Confirm" at bounding box center [487, 507] width 45 height 17
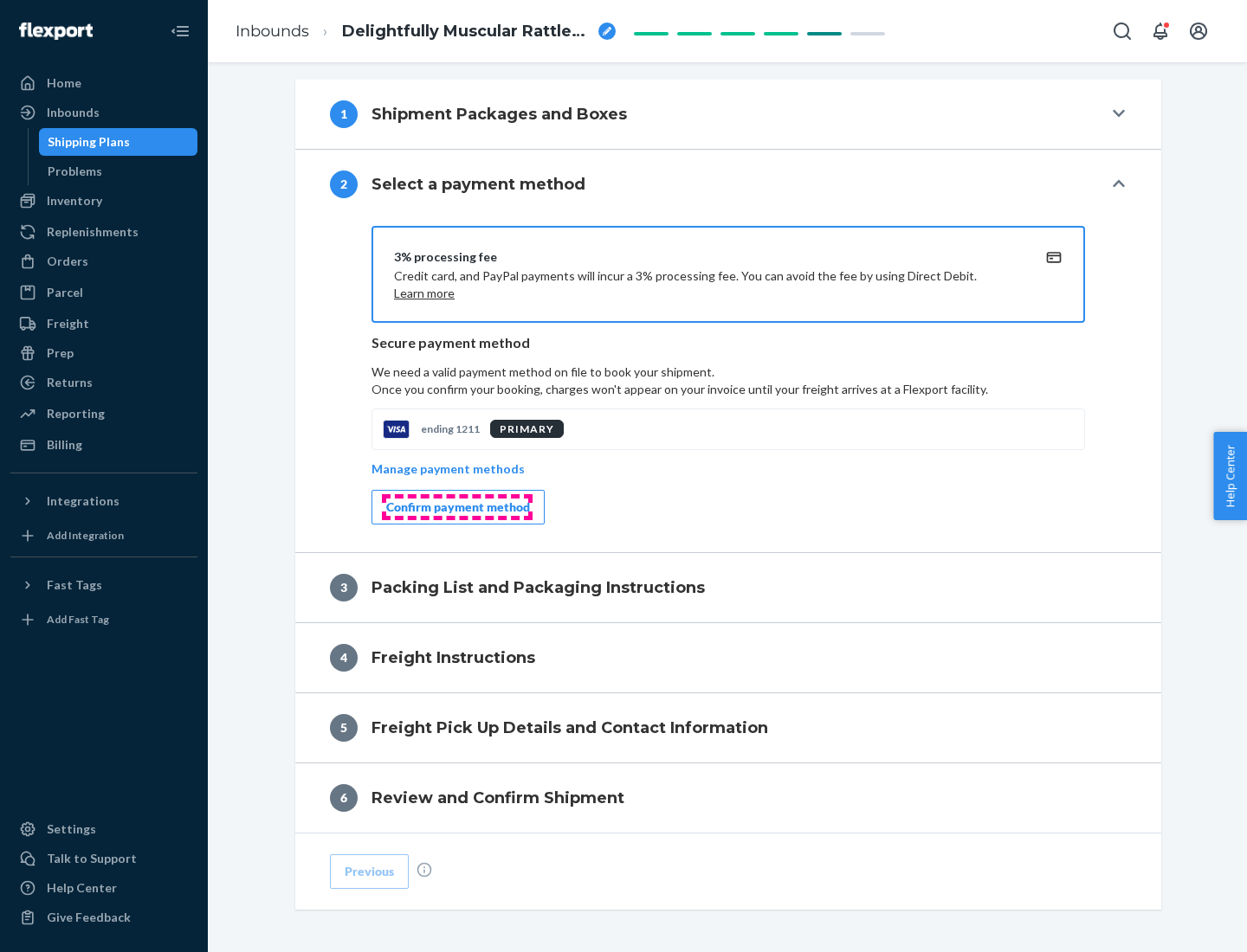
click at [456, 507] on div "Confirm payment method" at bounding box center [458, 507] width 144 height 17
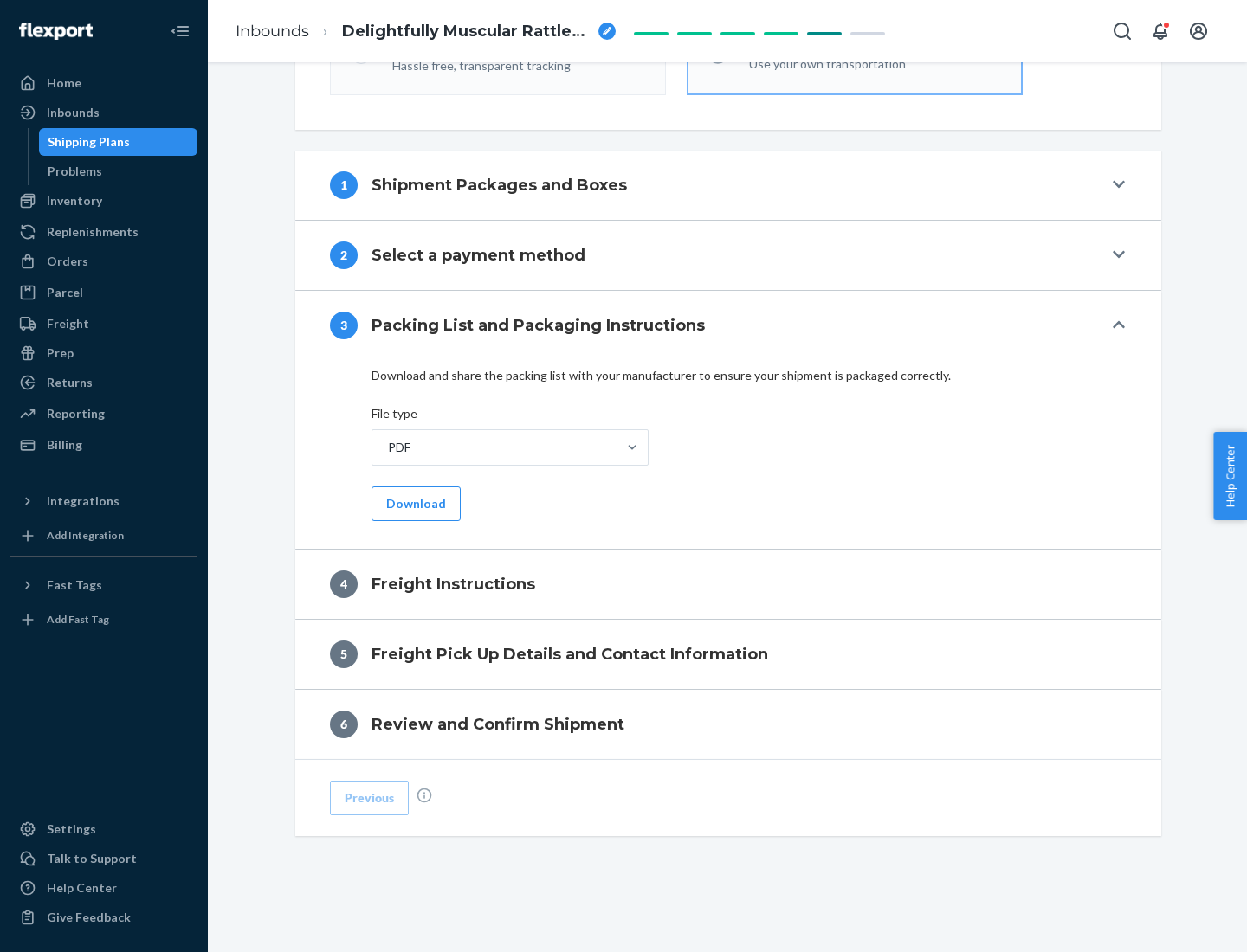
scroll to position [624, 0]
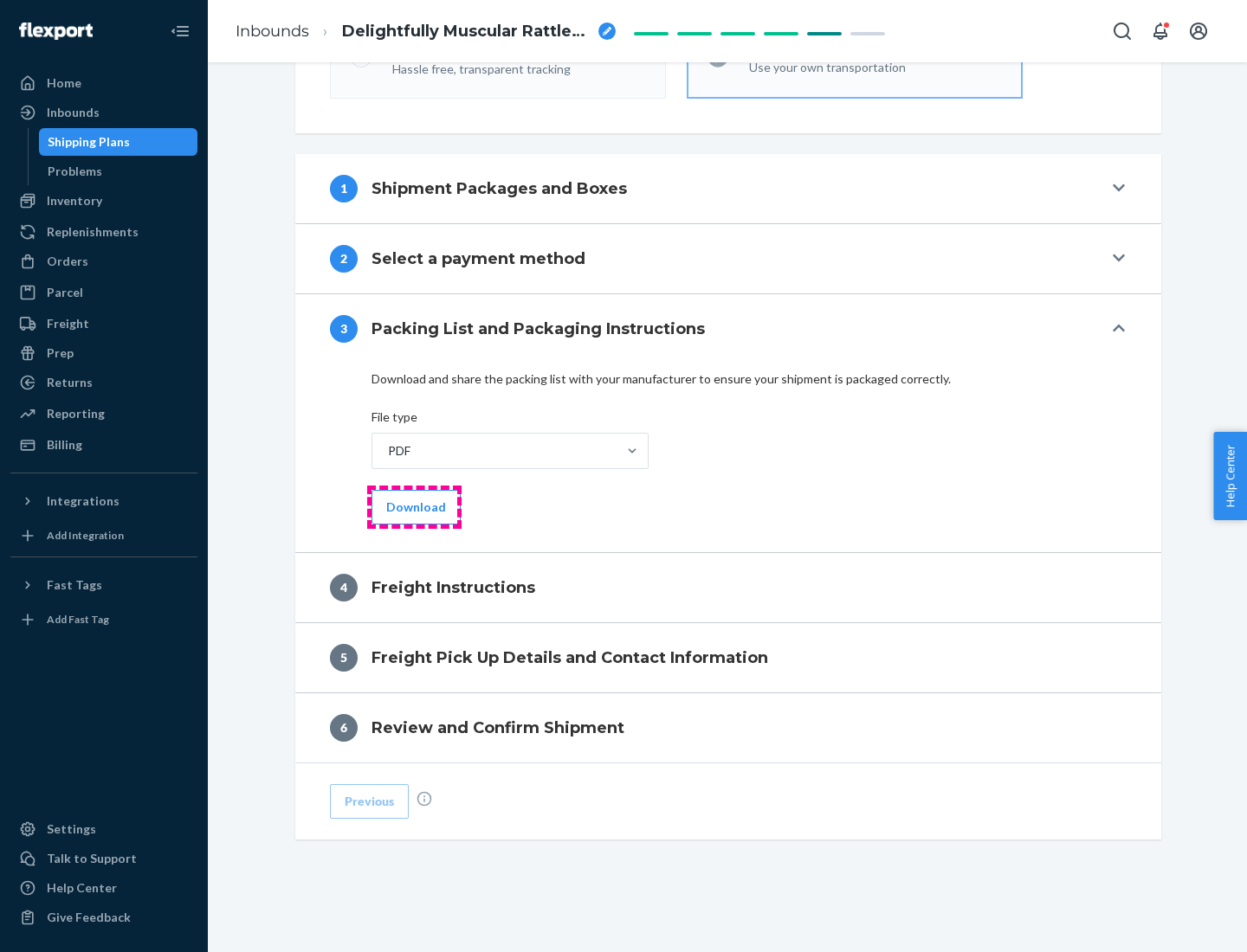
click at [414, 506] on button "Download" at bounding box center [416, 507] width 89 height 35
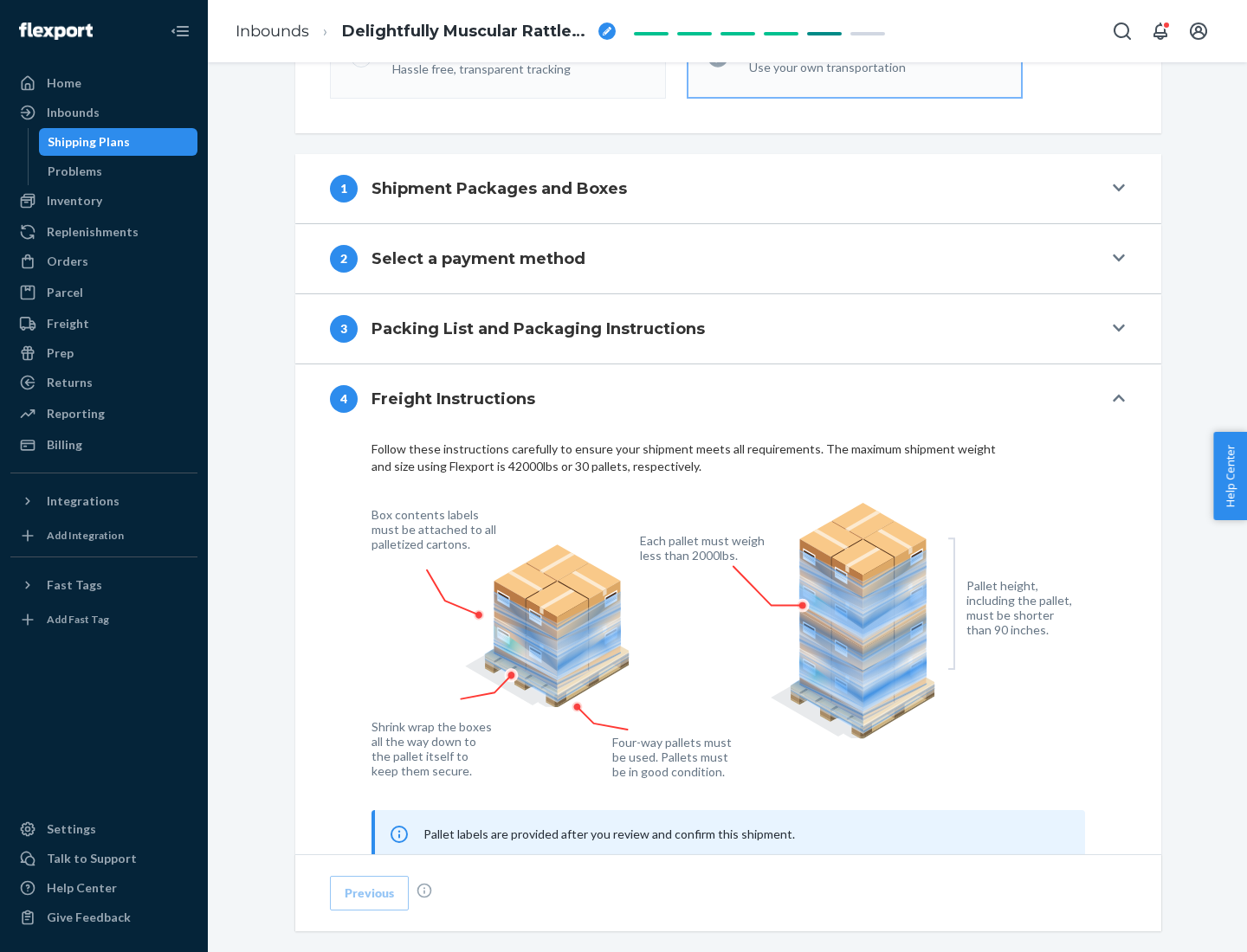
scroll to position [1046, 0]
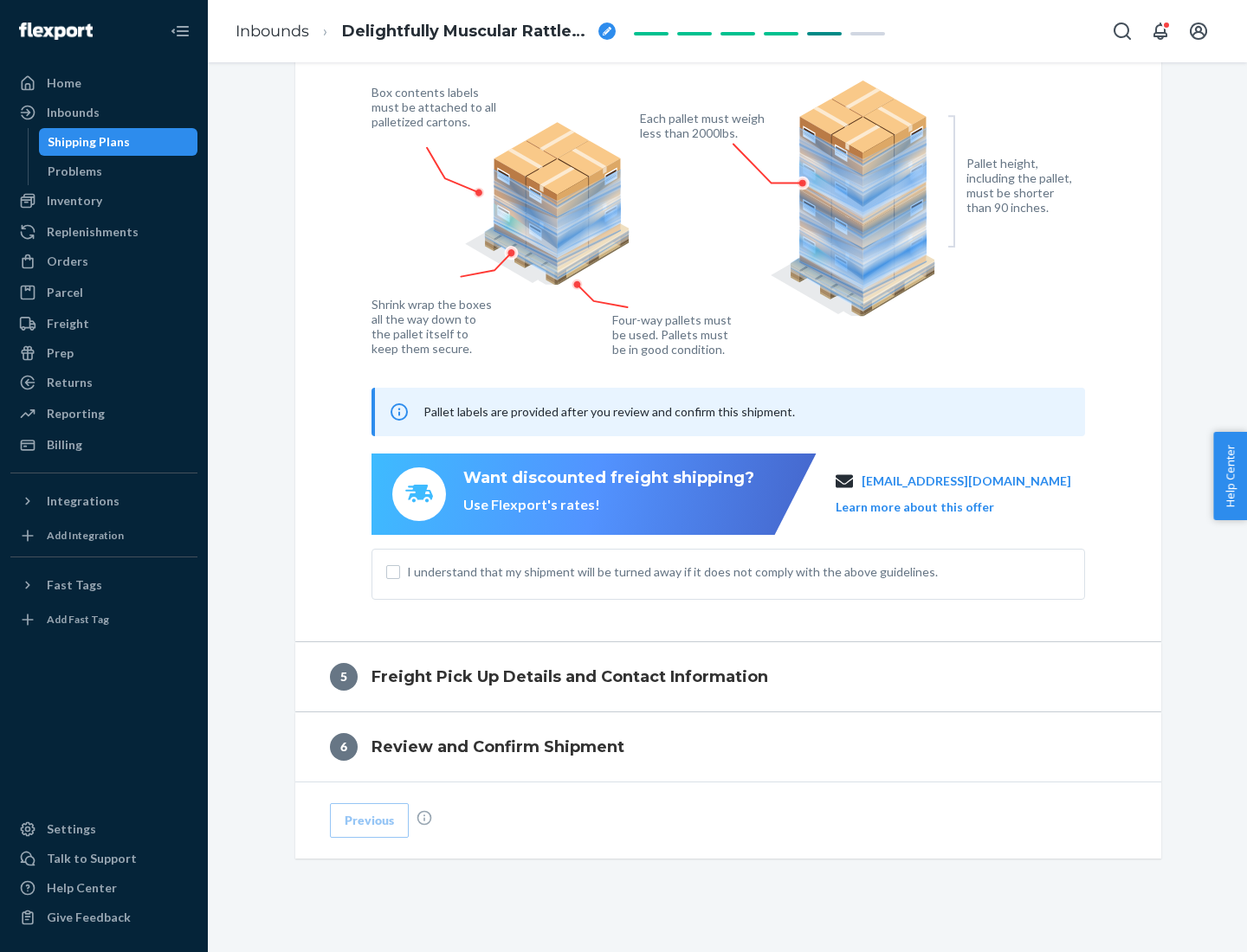
click at [936, 506] on button "Learn more about this offer" at bounding box center [913, 507] width 158 height 17
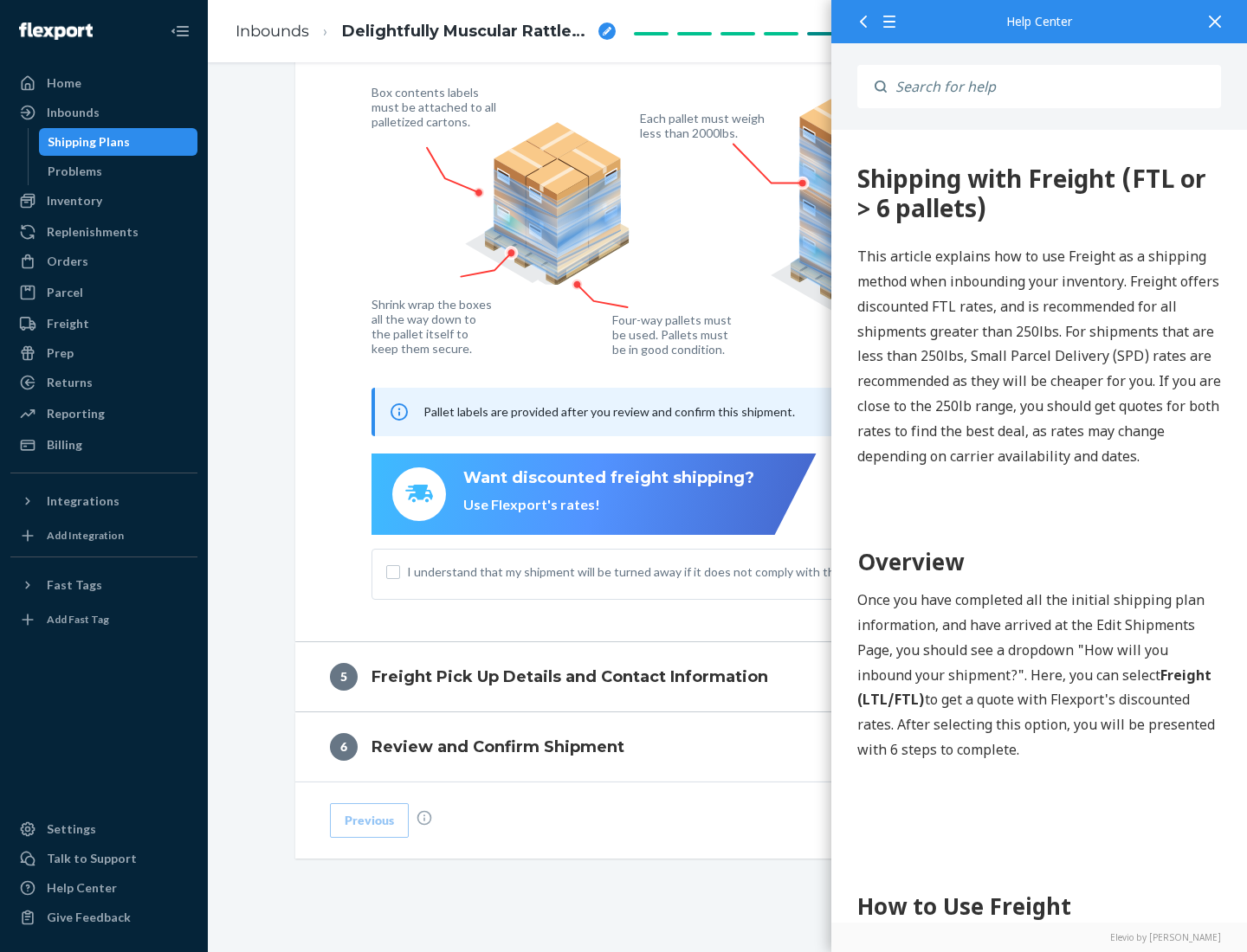
scroll to position [0, 0]
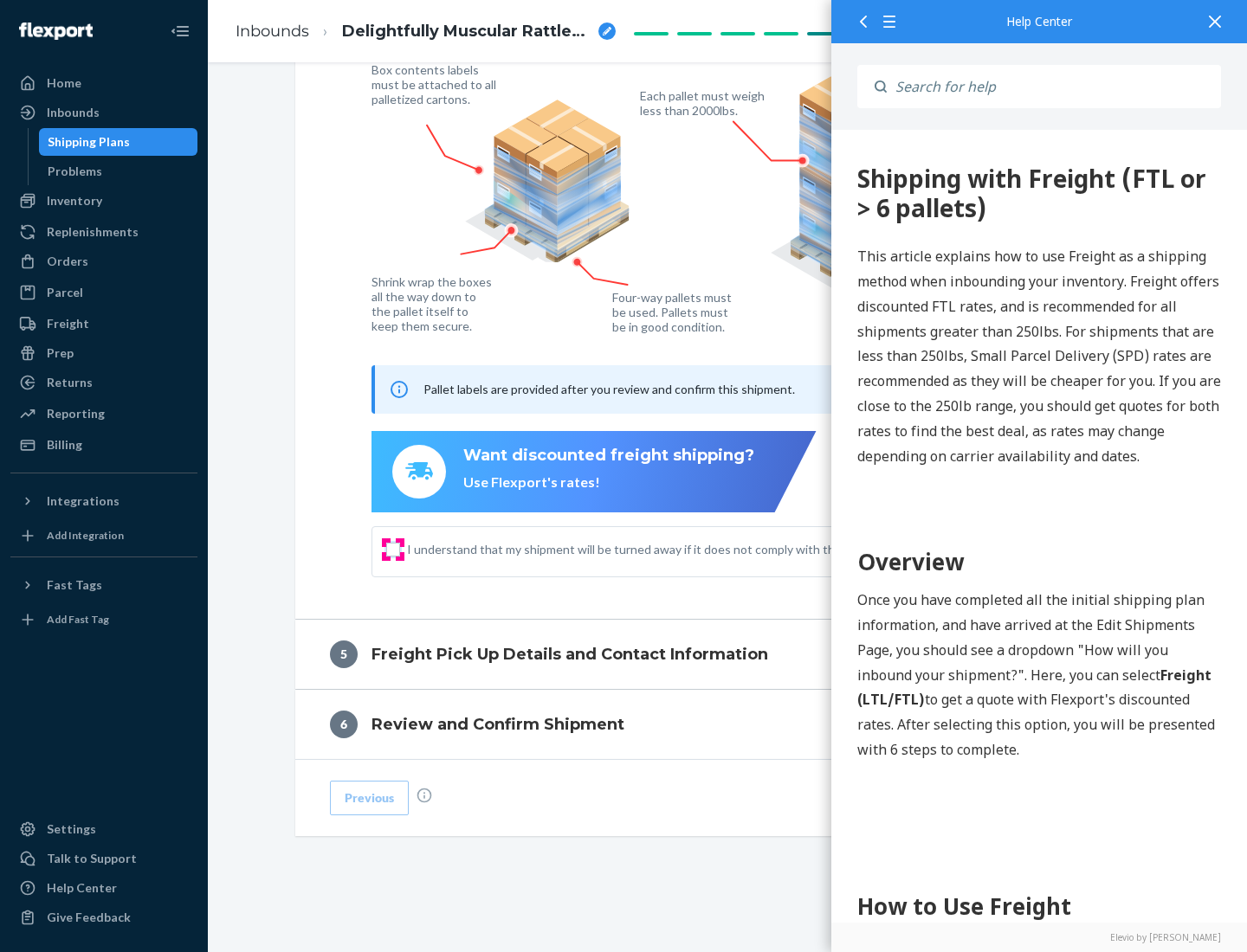
click at [393, 549] on input "I understand that my shipment will be turned away if it does not comply with th…" at bounding box center [393, 550] width 14 height 14
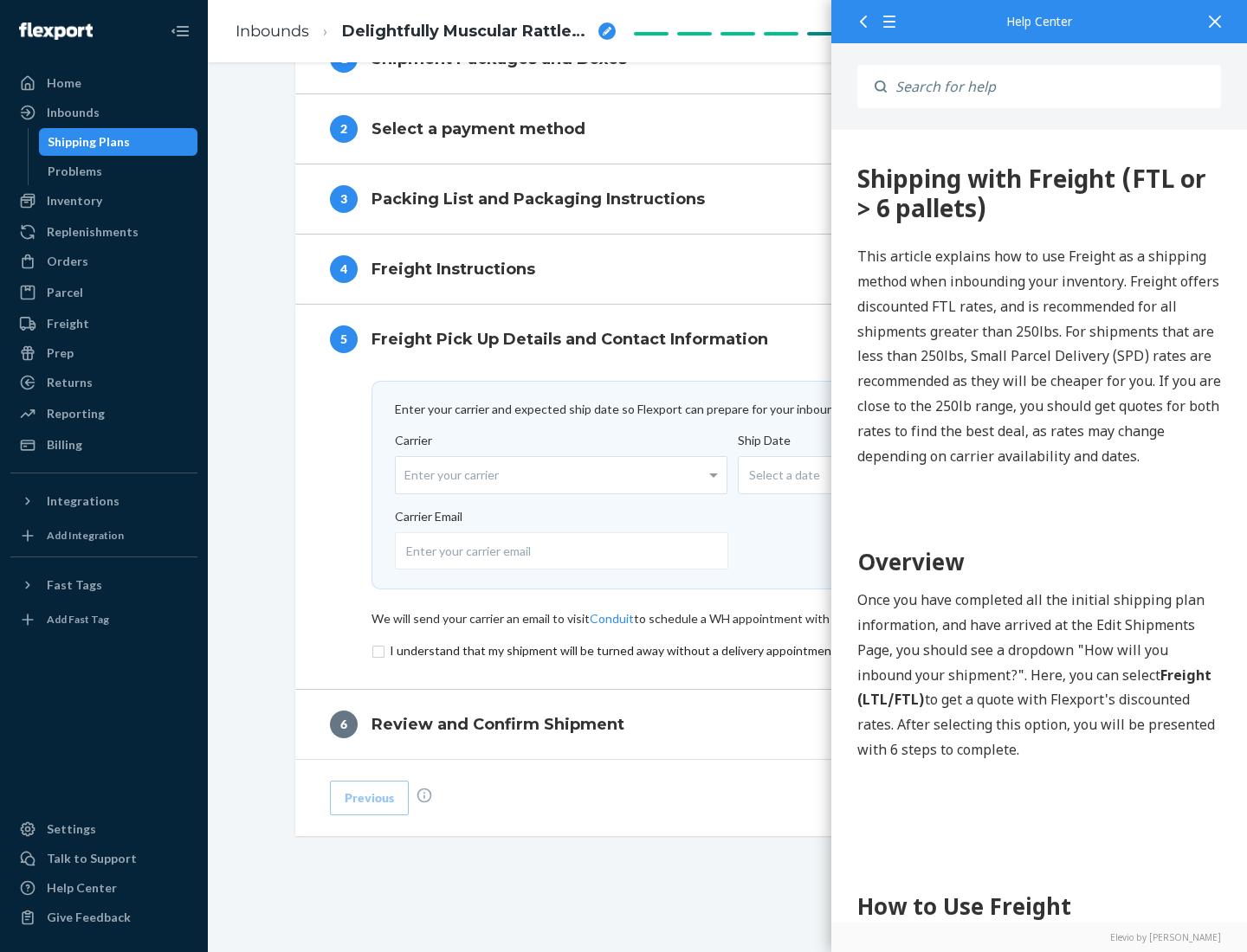
scroll to position [754, 0]
click at [728, 650] on input "checkbox" at bounding box center [728, 651] width 714 height 20
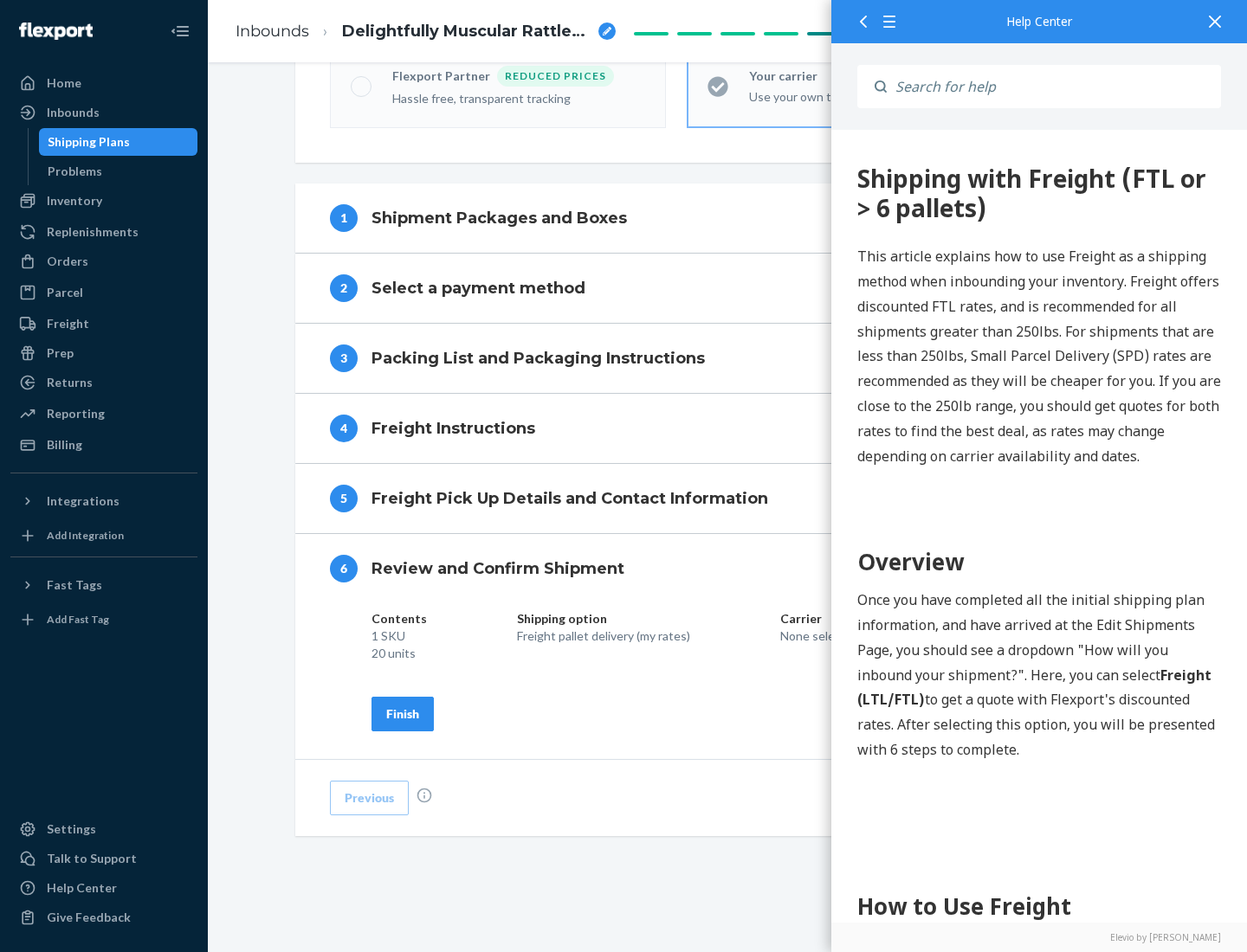
scroll to position [594, 0]
click at [402, 714] on div "Finish" at bounding box center [402, 714] width 33 height 17
